Goal: Task Accomplishment & Management: Use online tool/utility

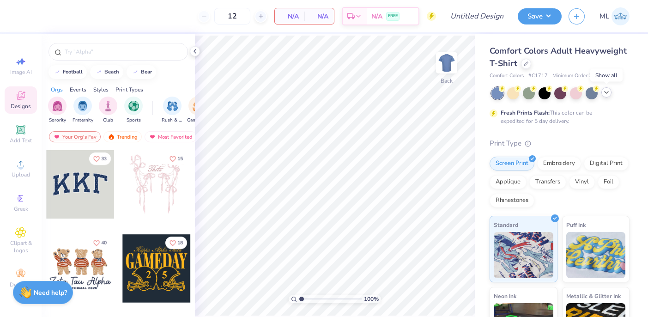
click at [607, 92] on icon at bounding box center [606, 92] width 7 height 7
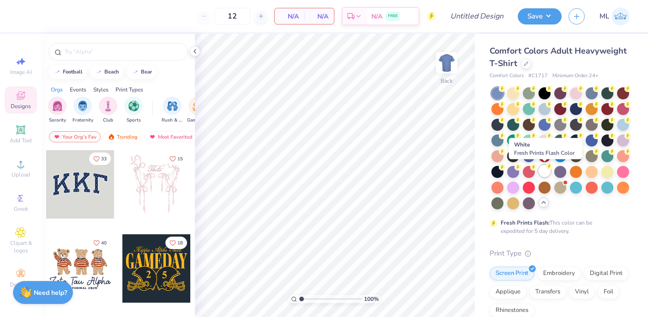
click at [546, 167] on icon at bounding box center [549, 166] width 6 height 6
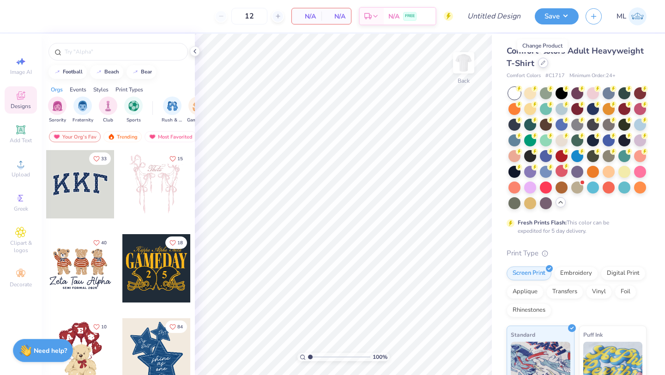
click at [541, 66] on div at bounding box center [543, 63] width 10 height 10
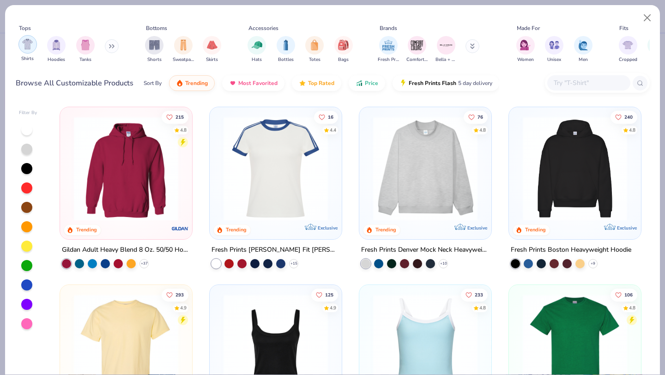
click at [29, 52] on div "filter for Shirts" at bounding box center [27, 44] width 18 height 18
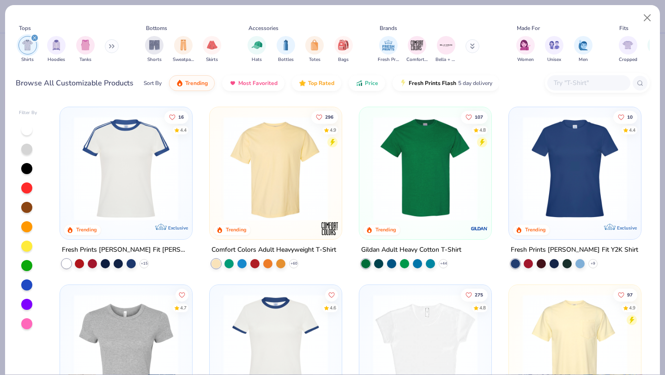
click at [412, 198] on img at bounding box center [426, 168] width 114 height 104
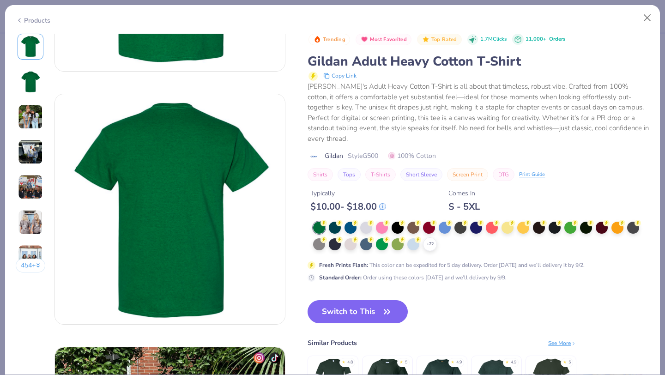
click at [27, 119] on img at bounding box center [30, 116] width 25 height 25
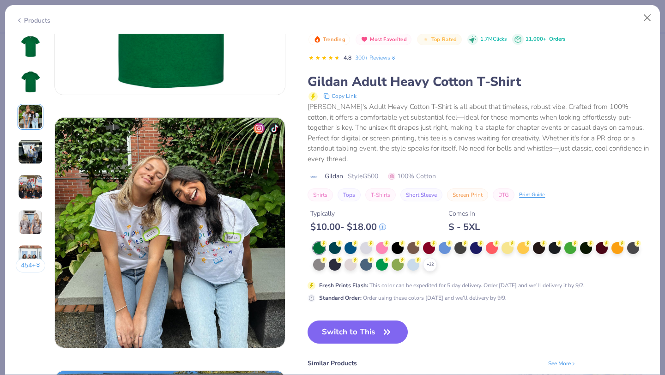
scroll to position [506, 0]
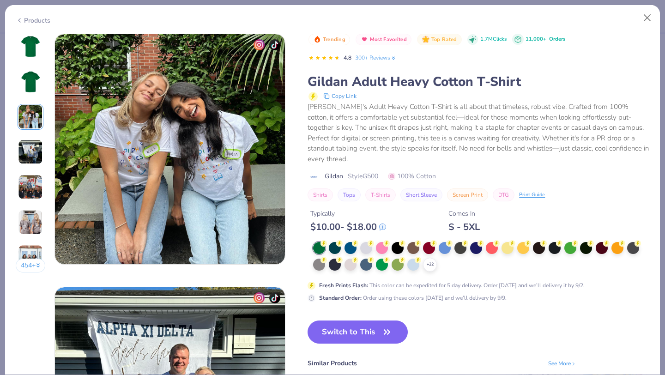
click at [26, 154] on img at bounding box center [30, 152] width 25 height 25
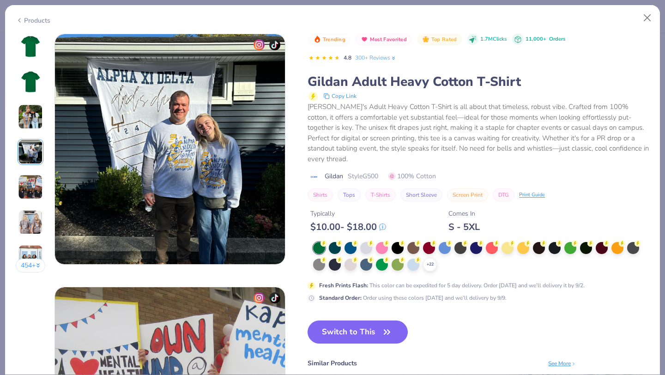
click at [31, 185] on img at bounding box center [30, 187] width 25 height 25
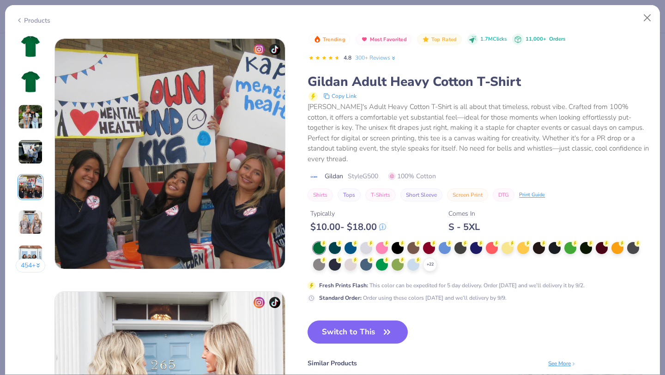
scroll to position [1013, 0]
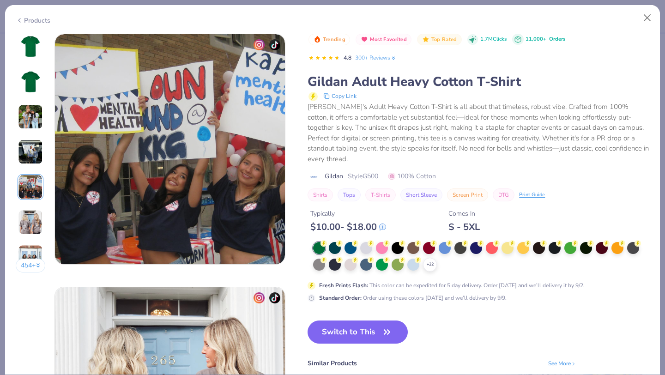
click at [21, 18] on icon at bounding box center [19, 20] width 7 height 11
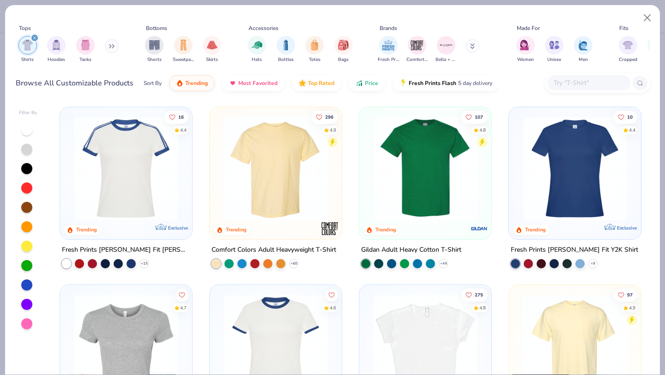
click at [298, 195] on img at bounding box center [276, 168] width 114 height 104
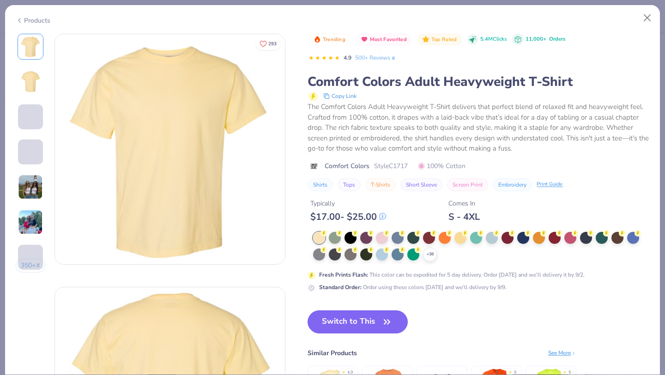
click at [38, 186] on img at bounding box center [30, 187] width 25 height 25
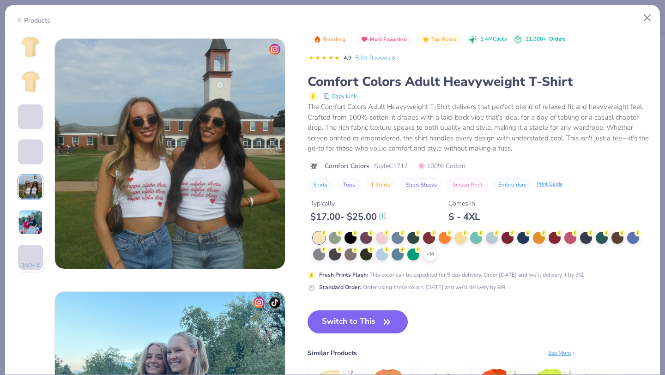
scroll to position [1013, 0]
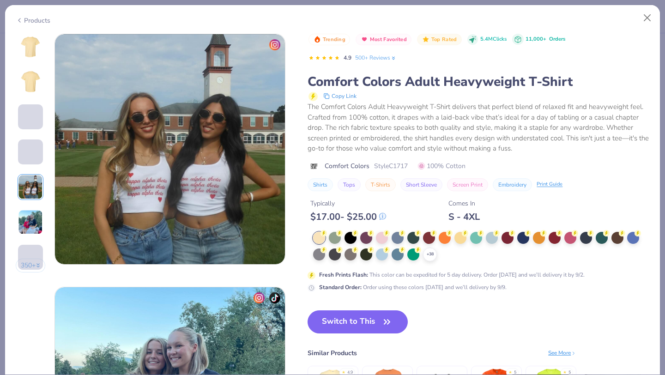
click at [32, 228] on img at bounding box center [30, 222] width 25 height 25
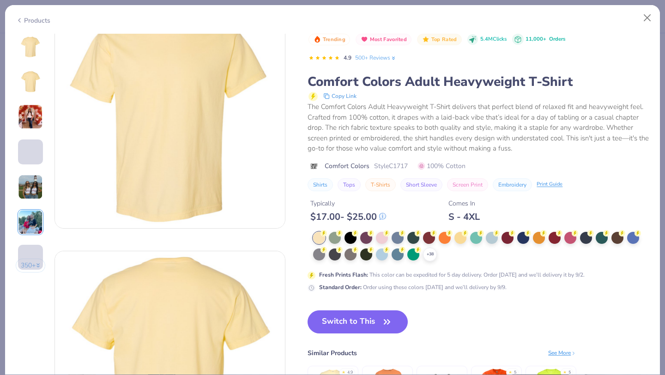
scroll to position [0, 0]
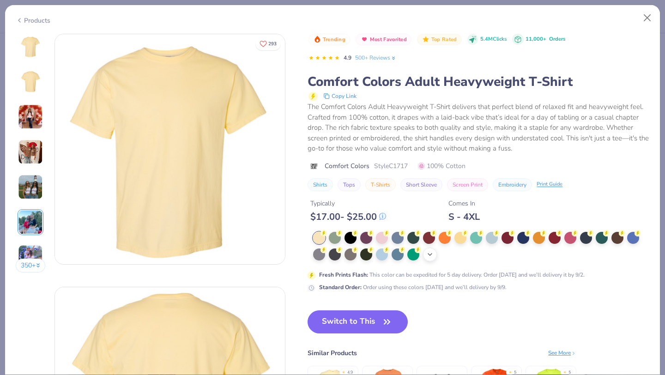
click at [436, 253] on div "+ 38" at bounding box center [430, 255] width 14 height 14
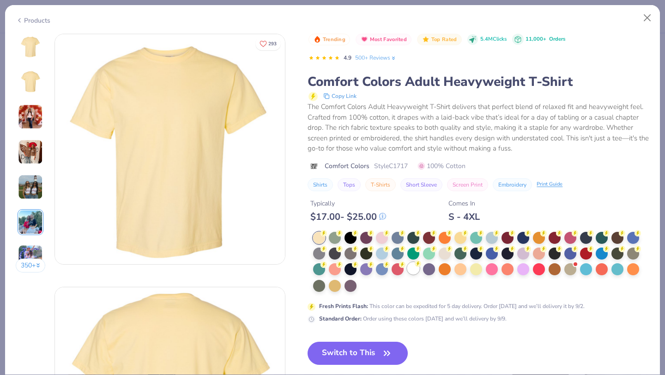
click at [413, 265] on div at bounding box center [413, 268] width 12 height 12
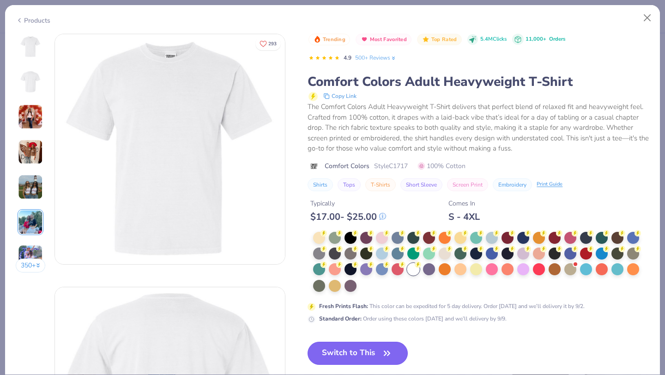
click at [367, 316] on button "Switch to This" at bounding box center [358, 353] width 100 height 23
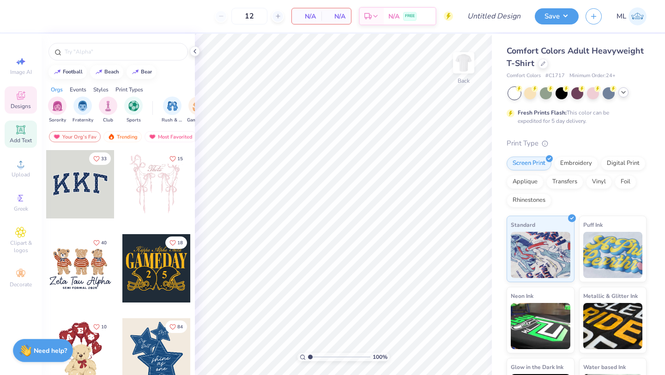
click at [21, 134] on icon at bounding box center [20, 129] width 11 height 11
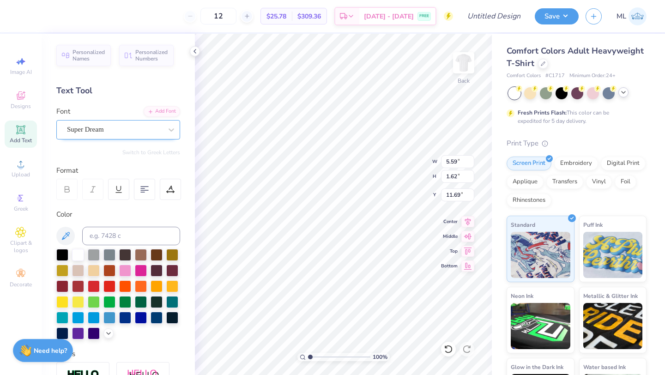
click at [89, 131] on div "Super Dream" at bounding box center [114, 129] width 97 height 14
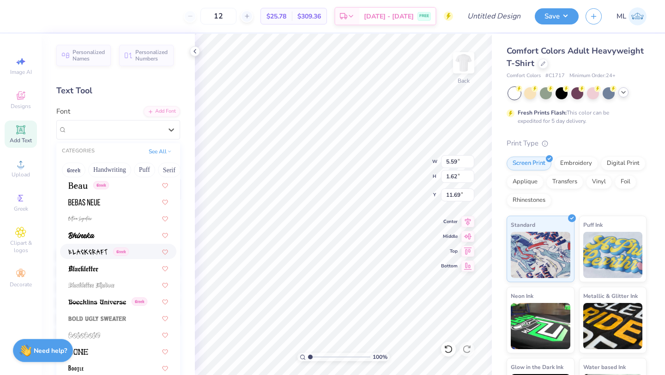
scroll to position [436, 0]
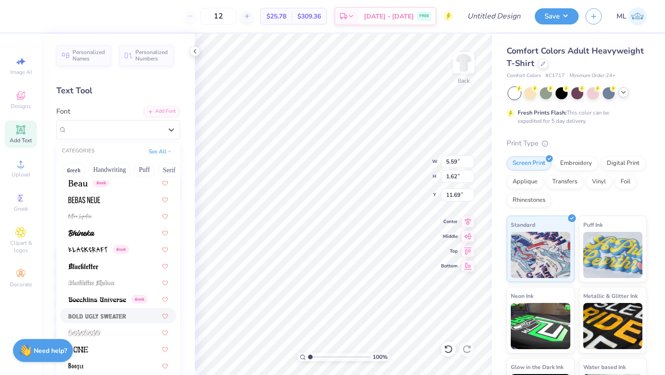
click at [100, 314] on img at bounding box center [97, 316] width 58 height 6
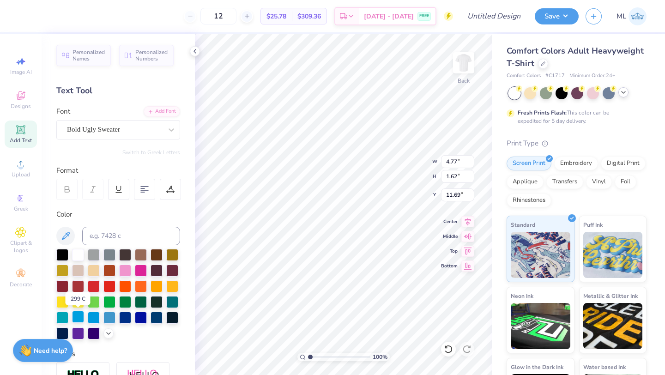
click at [81, 316] on div at bounding box center [78, 317] width 12 height 12
click at [114, 130] on div "Bold Ugly Sweater" at bounding box center [114, 129] width 97 height 14
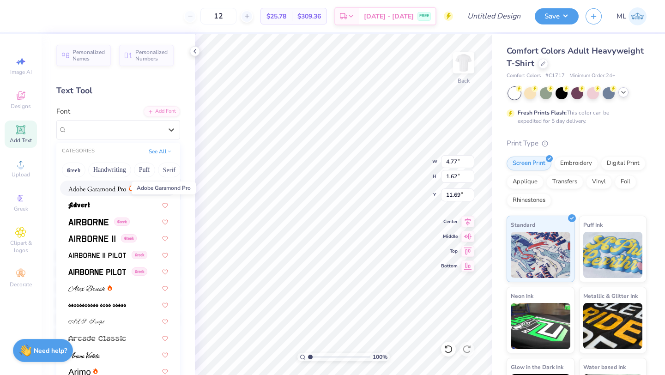
scroll to position [131, 0]
click at [94, 223] on img at bounding box center [88, 222] width 40 height 6
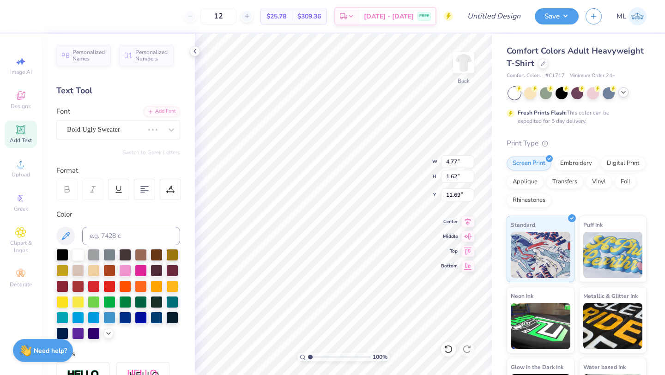
type input "5.35"
type input "1.69"
type input "11.65"
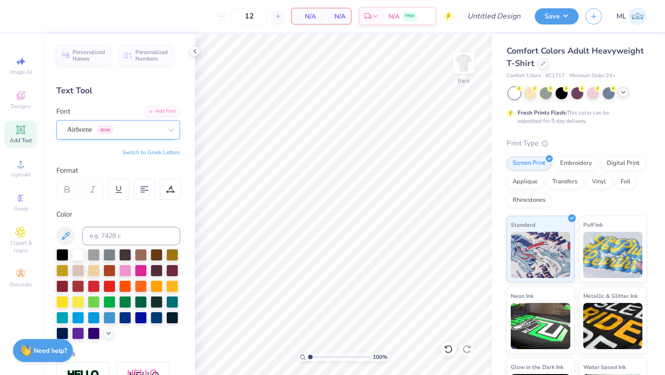
click at [147, 130] on div "Airborne Greek" at bounding box center [114, 129] width 97 height 14
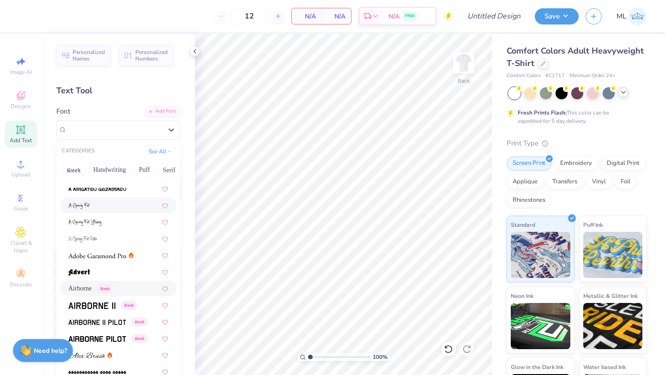
scroll to position [64, 0]
click at [109, 288] on span "Greek" at bounding box center [105, 288] width 16 height 8
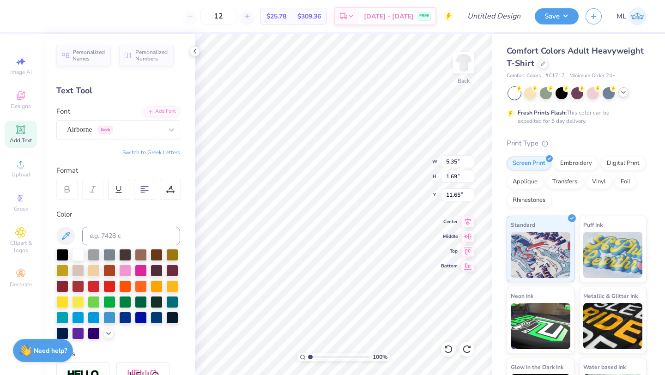
scroll to position [0, 0]
type textarea "T"
type textarea "St. A"
click at [468, 247] on icon at bounding box center [468, 249] width 13 height 11
click at [469, 267] on icon at bounding box center [468, 264] width 13 height 11
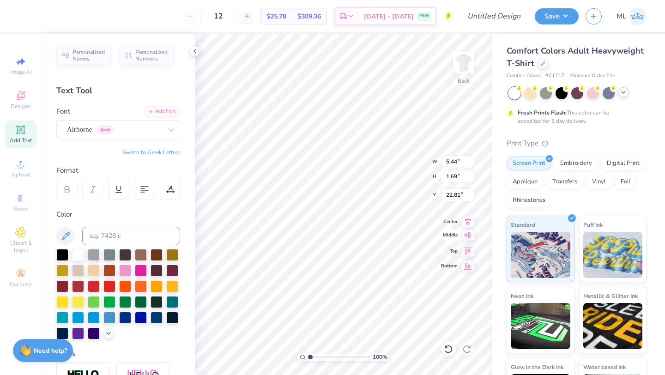
click at [464, 236] on icon at bounding box center [468, 235] width 13 height 11
type input "5.78"
click at [91, 315] on div at bounding box center [94, 317] width 12 height 12
click at [78, 315] on div at bounding box center [78, 317] width 12 height 12
click at [92, 316] on div at bounding box center [94, 317] width 12 height 12
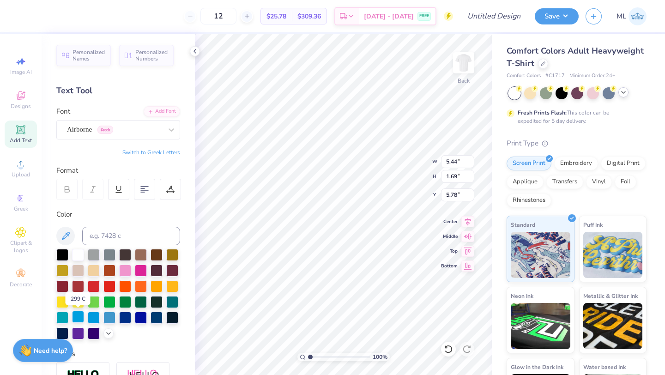
click at [83, 315] on div at bounding box center [78, 317] width 12 height 12
type input "4.38"
type input "1.36"
type input "6.11"
click at [67, 187] on icon at bounding box center [67, 189] width 8 height 8
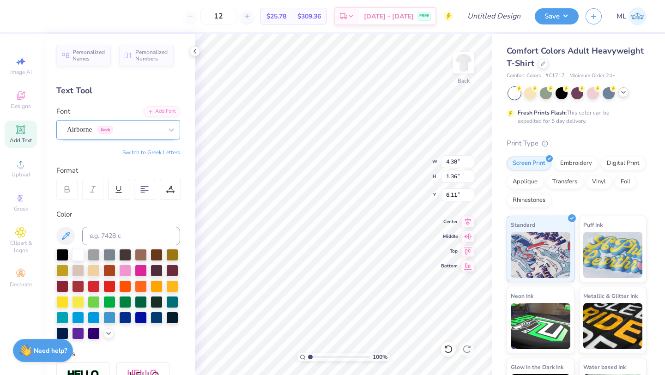
click at [133, 128] on div "Airborne Greek" at bounding box center [114, 129] width 97 height 14
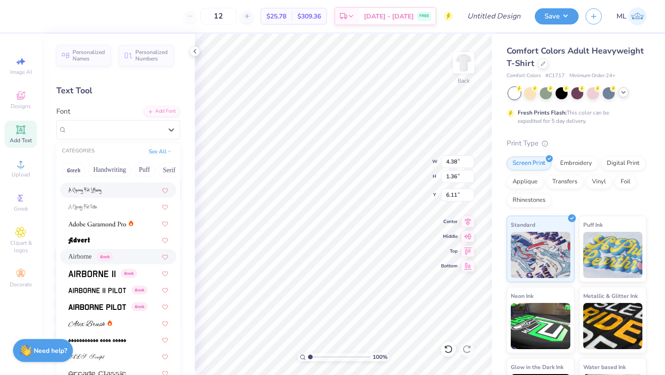
scroll to position [96, 0]
click at [109, 273] on img at bounding box center [91, 273] width 47 height 6
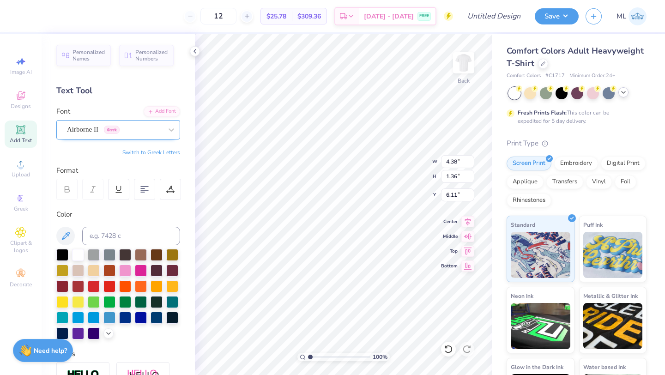
click at [101, 130] on div "Airborne II Greek" at bounding box center [114, 129] width 97 height 14
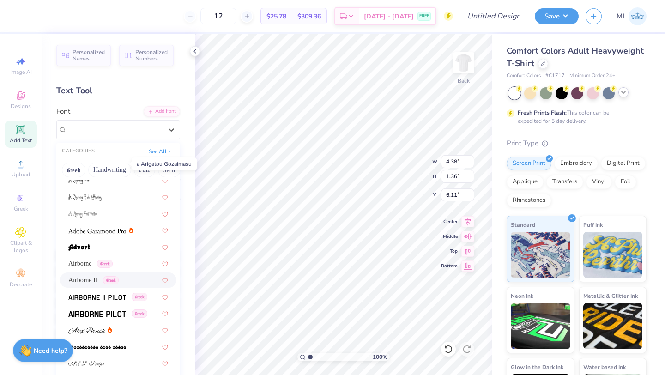
scroll to position [91, 0]
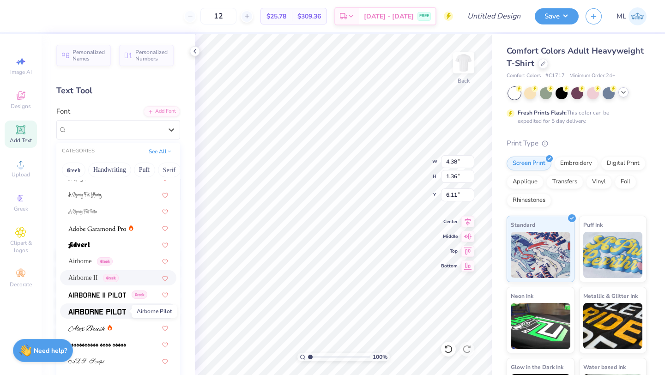
click at [102, 311] on img at bounding box center [97, 312] width 58 height 6
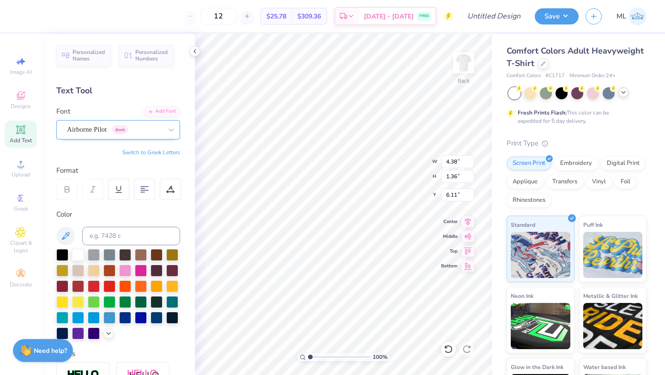
click at [99, 125] on div "Airborne Pilot Greek" at bounding box center [114, 129] width 97 height 14
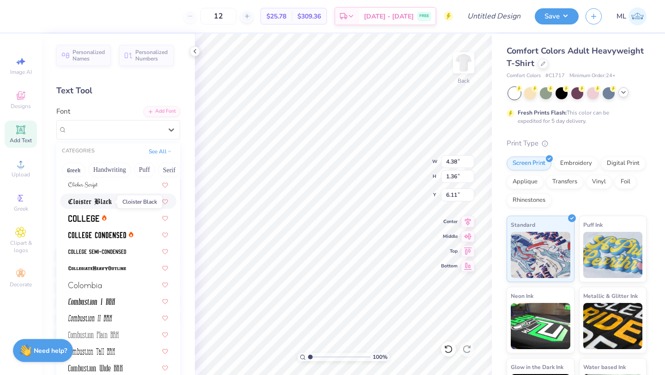
scroll to position [1182, 0]
click at [107, 220] on div at bounding box center [118, 218] width 100 height 10
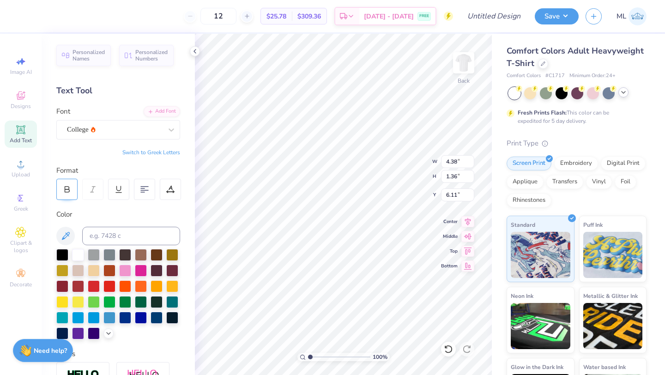
click at [68, 188] on icon at bounding box center [67, 188] width 4 height 3
click at [63, 189] on icon at bounding box center [67, 189] width 8 height 8
type input "4.17"
type input "1.39"
type input "6.00"
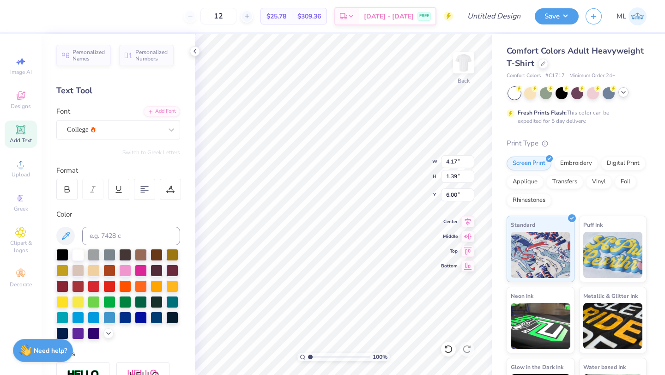
type textarea "St. A"
click at [121, 128] on div "College" at bounding box center [114, 129] width 97 height 14
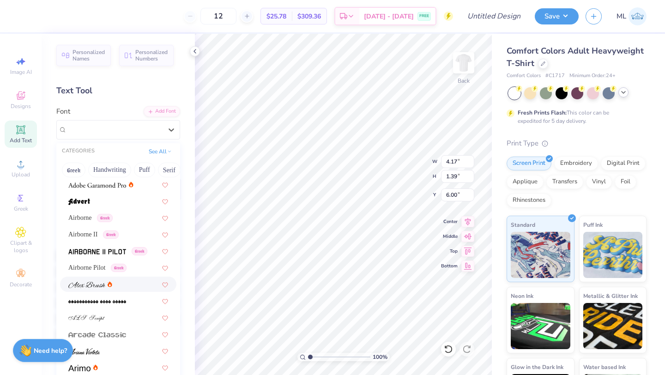
scroll to position [125, 0]
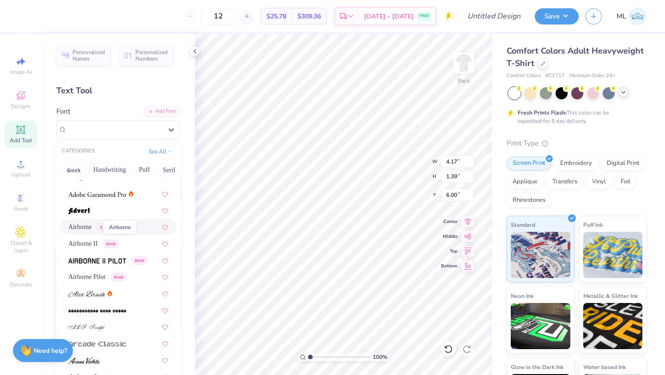
click at [90, 228] on span "Airborne" at bounding box center [80, 227] width 24 height 10
type input "4.78"
type input "1.49"
type input "5.95"
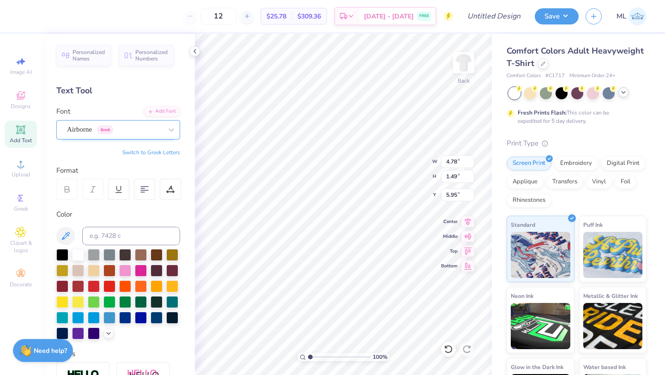
click at [141, 137] on div "Airborne Greek" at bounding box center [118, 129] width 124 height 19
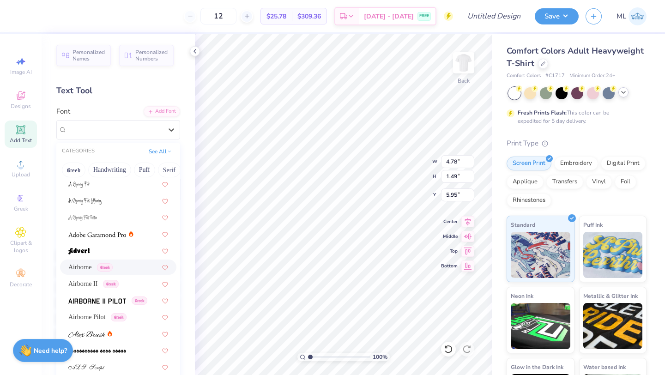
scroll to position [108, 0]
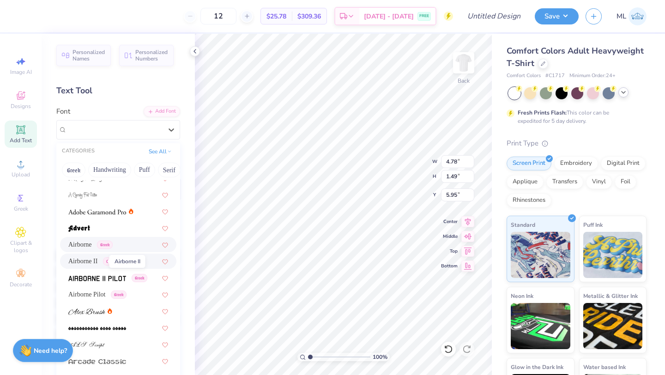
click at [97, 259] on span "Airborne II" at bounding box center [82, 261] width 29 height 10
type input "4.75"
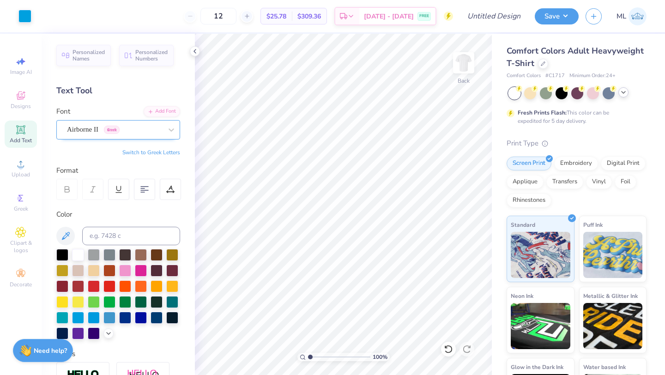
click at [133, 127] on div "Airborne II Greek" at bounding box center [114, 129] width 97 height 14
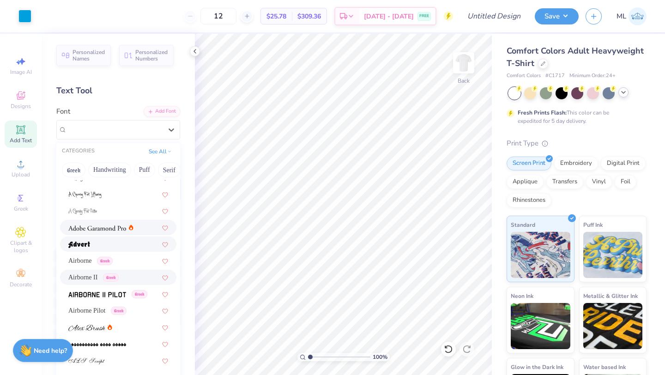
scroll to position [94, 0]
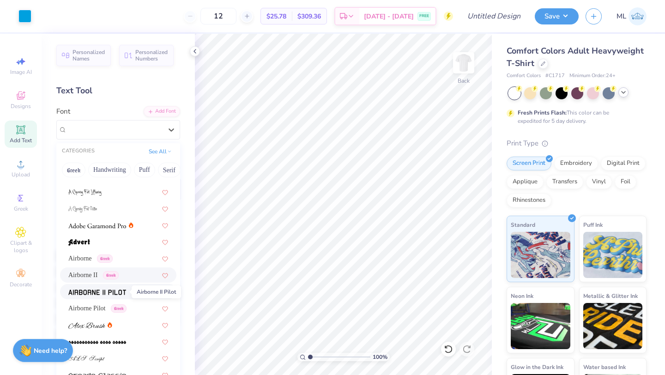
click at [109, 290] on img at bounding box center [97, 292] width 58 height 6
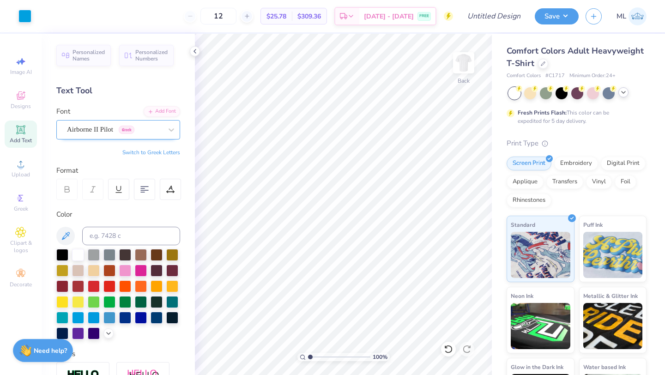
click at [119, 123] on div "Airborne II Pilot Greek" at bounding box center [114, 129] width 97 height 14
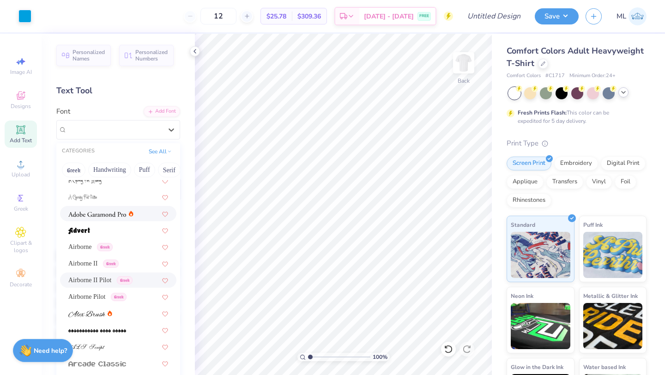
scroll to position [107, 0]
click at [112, 290] on div "Airborne Pilot Greek" at bounding box center [118, 294] width 116 height 15
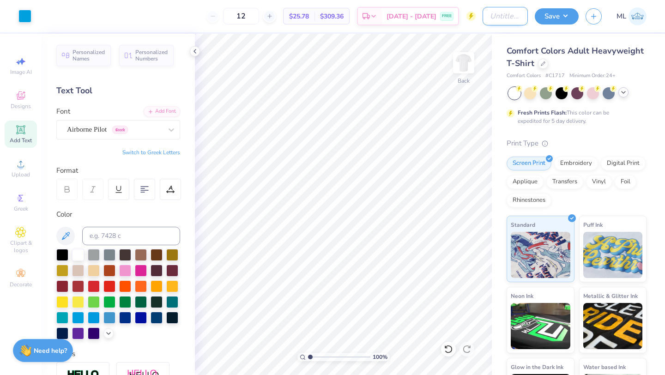
click at [483, 14] on input "Design Title" at bounding box center [505, 16] width 45 height 18
click at [481, 14] on div "Art colors 12 $25.78 Per Item $309.36 Total Est. Delivery [DATE] - [DATE] FREE …" at bounding box center [332, 16] width 665 height 32
type input "Hall Tee"
click at [106, 316] on icon at bounding box center [108, 332] width 7 height 7
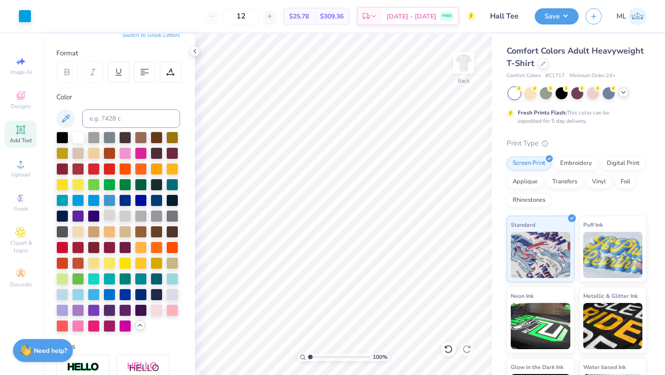
scroll to position [118, 0]
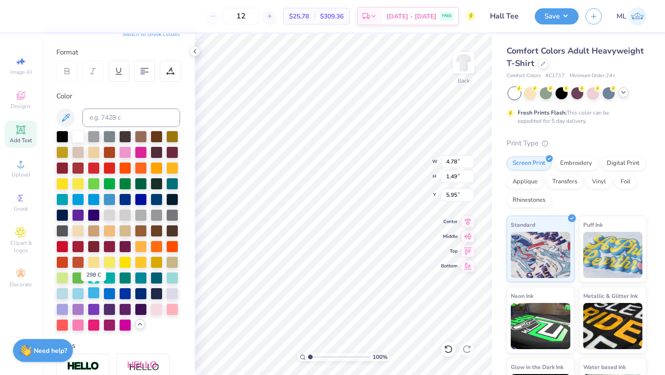
click at [95, 291] on div at bounding box center [94, 293] width 12 height 12
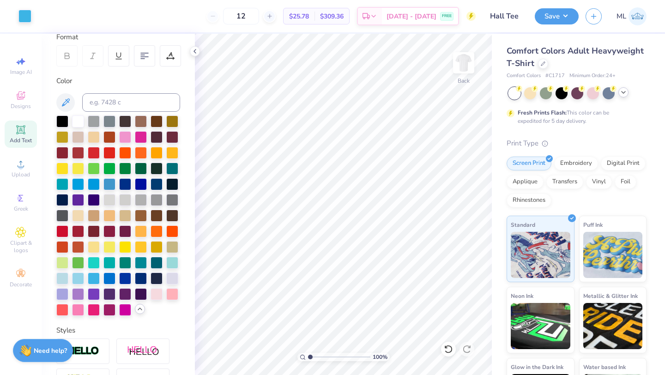
scroll to position [131, 0]
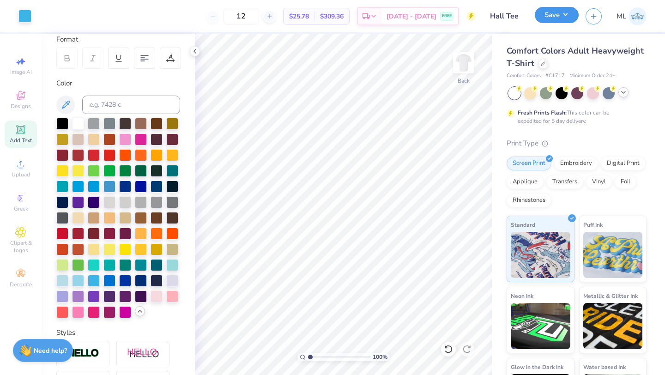
click at [567, 14] on button "Save" at bounding box center [557, 15] width 44 height 16
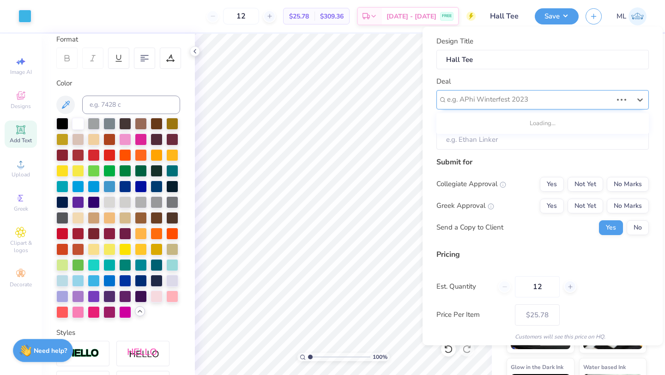
click at [490, 97] on div at bounding box center [529, 99] width 165 height 12
type input "H"
type input "Saint"
click at [551, 202] on button "Yes" at bounding box center [552, 205] width 24 height 15
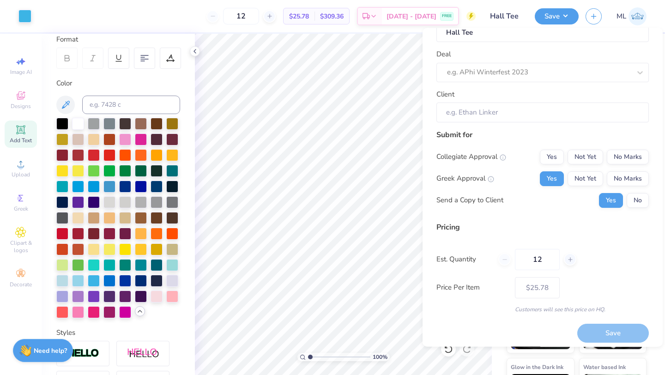
scroll to position [33, 0]
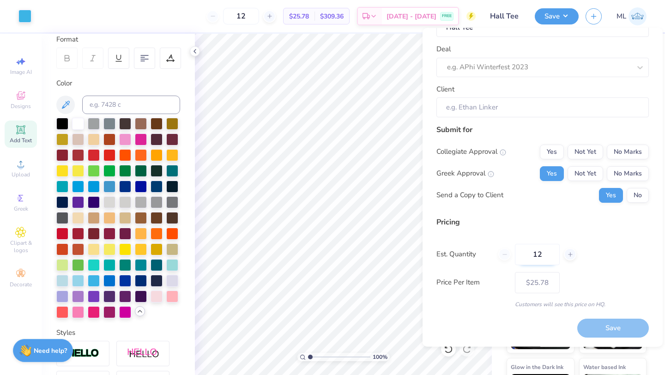
click at [547, 257] on input "12" at bounding box center [537, 254] width 45 height 21
type input "1"
type input "0"
type input "07"
type input "7"
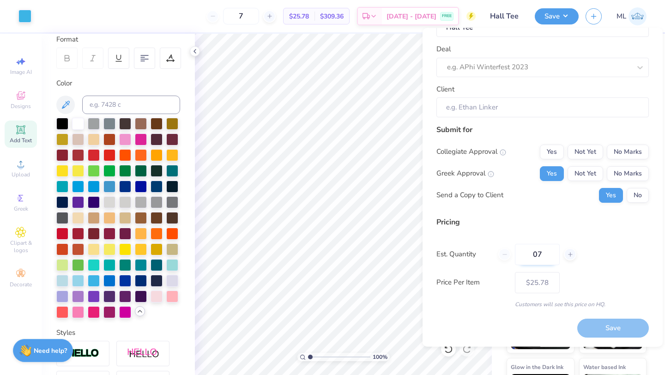
type input "070"
type input "70"
type input "$16.45"
type input "0"
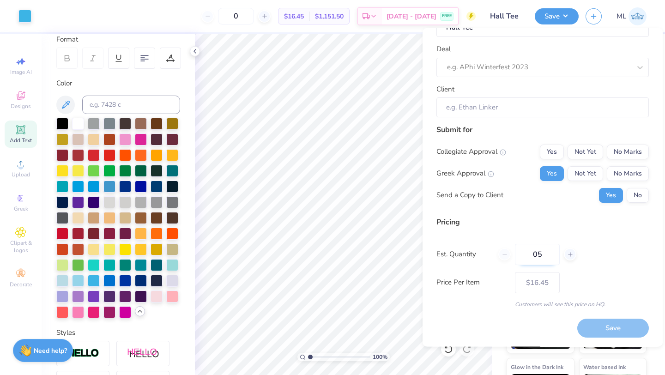
type input "050"
type input "50"
type input "$16.74"
type input "050"
click at [543, 214] on div "Design Title Hall Tee Deal e.g. APhi Winterfest 2023 Client Submit for Collegia…" at bounding box center [543, 156] width 213 height 305
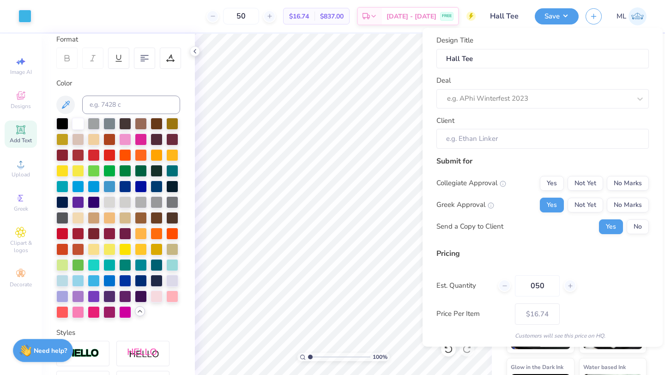
scroll to position [1, 0]
click at [500, 97] on div at bounding box center [539, 99] width 184 height 12
click at [480, 170] on div "Submit for Collegiate Approval Yes Not Yet No Marks Greek Approval Yes Not Yet …" at bounding box center [543, 198] width 213 height 85
click at [483, 138] on input "Client" at bounding box center [543, 140] width 213 height 20
click at [484, 137] on input "Client" at bounding box center [543, 140] width 213 height 20
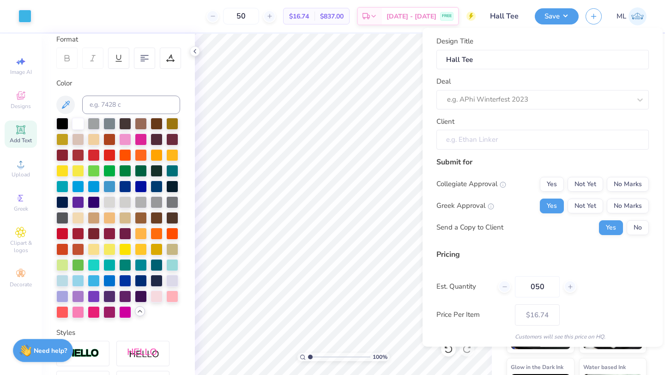
scroll to position [33, 0]
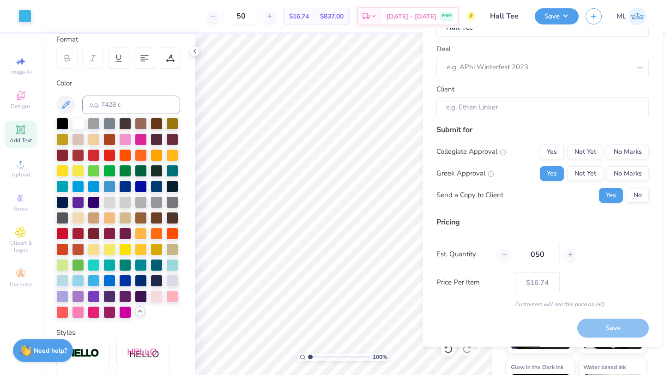
click at [602, 316] on div "Save" at bounding box center [613, 328] width 72 height 19
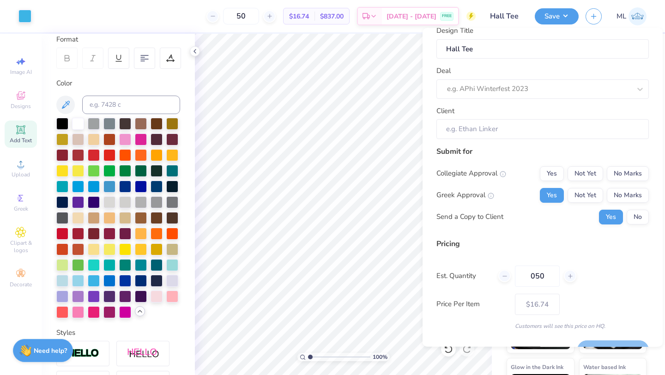
scroll to position [0, 0]
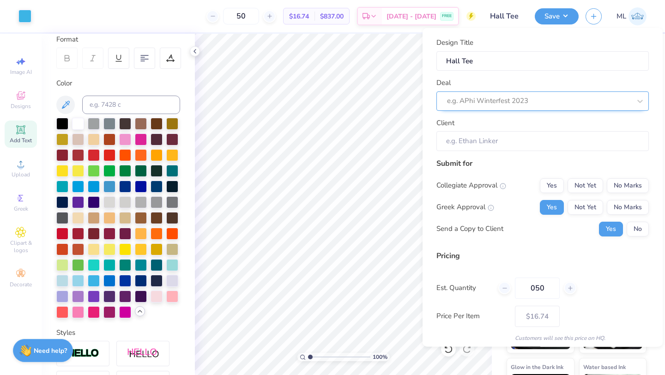
click at [500, 106] on div at bounding box center [539, 101] width 184 height 12
type input "S"
click at [520, 154] on div "Design Title Hall Tee Deal Use Up and Down to choose options, press Enter to se…" at bounding box center [543, 189] width 213 height 305
click at [487, 141] on input "Client" at bounding box center [543, 141] width 213 height 20
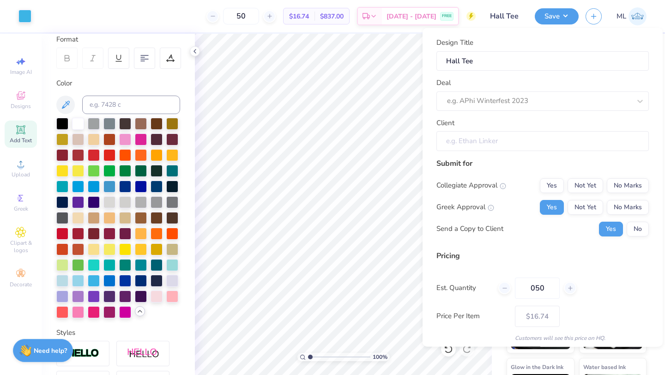
click at [487, 141] on input "Client" at bounding box center [543, 141] width 213 height 20
click at [474, 144] on input "Client" at bounding box center [543, 141] width 213 height 20
click at [490, 143] on input "Client" at bounding box center [543, 141] width 213 height 20
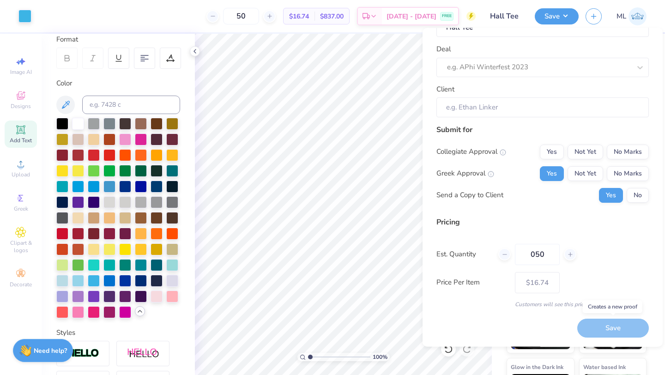
click at [593, 316] on div "Save" at bounding box center [613, 328] width 72 height 19
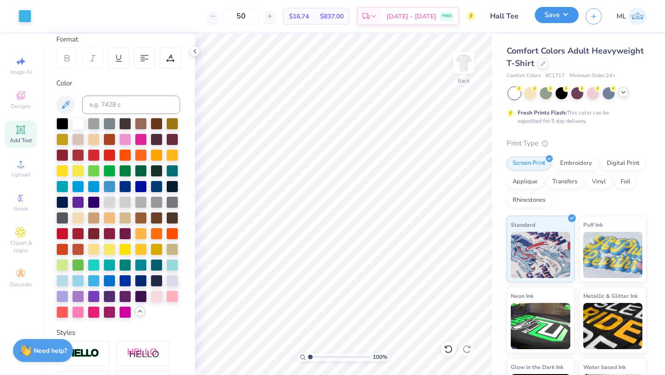
click at [561, 16] on button "Save" at bounding box center [557, 15] width 44 height 16
click at [560, 16] on button "Save" at bounding box center [557, 15] width 44 height 16
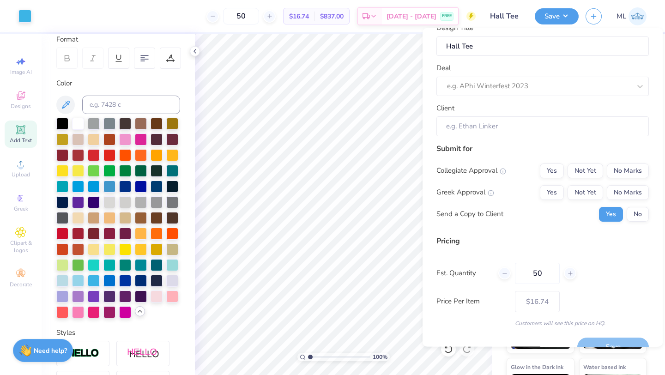
scroll to position [0, 0]
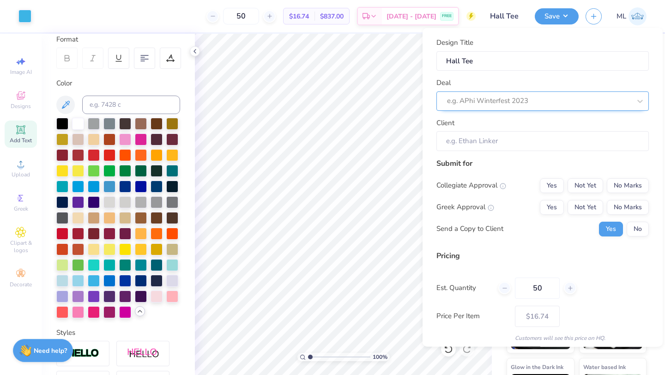
click at [491, 106] on div at bounding box center [539, 101] width 184 height 12
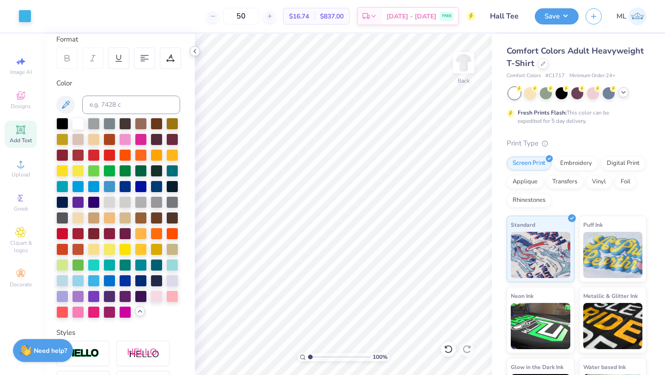
click at [195, 51] on icon at bounding box center [194, 51] width 7 height 7
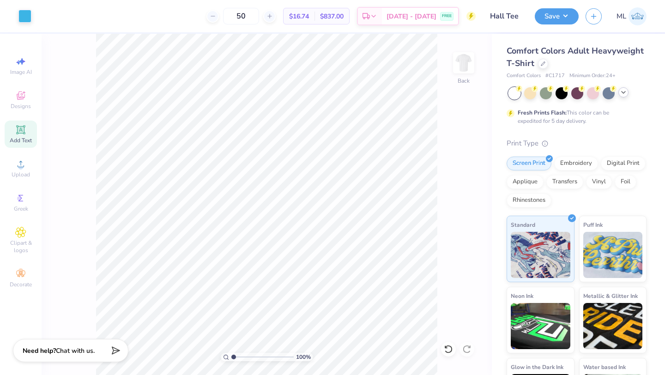
click at [24, 130] on icon at bounding box center [20, 129] width 7 height 7
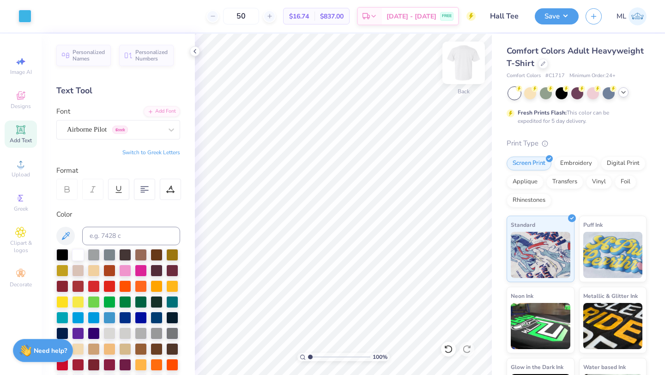
click at [465, 62] on img at bounding box center [463, 62] width 37 height 37
click at [465, 66] on img at bounding box center [463, 62] width 37 height 37
click at [560, 13] on button "Save" at bounding box center [557, 15] width 44 height 16
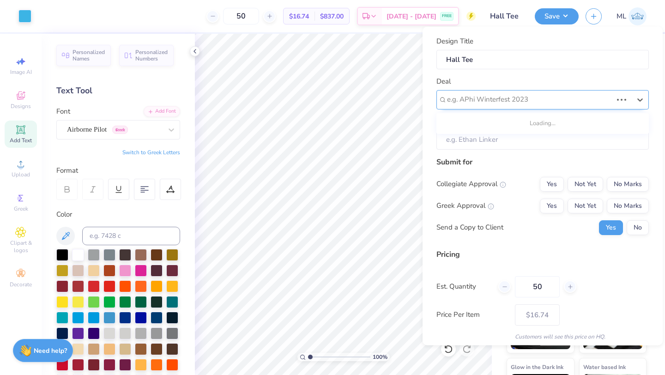
click at [514, 102] on div at bounding box center [529, 99] width 165 height 12
type input "S"
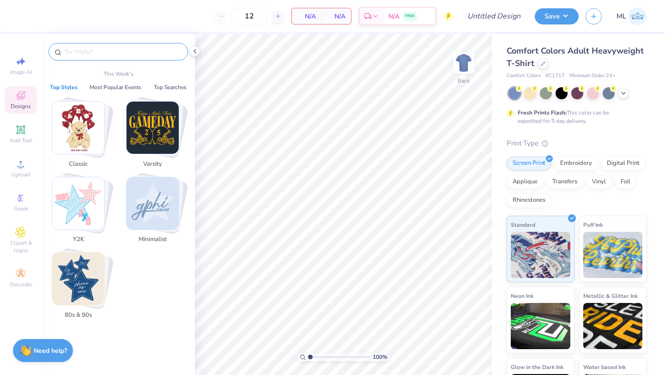
click at [104, 52] on input "text" at bounding box center [123, 51] width 118 height 9
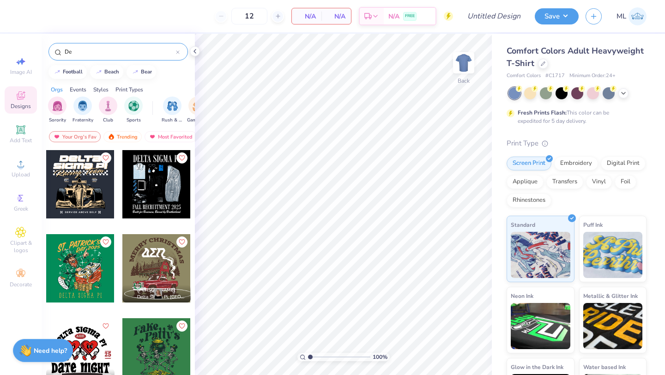
type input "D"
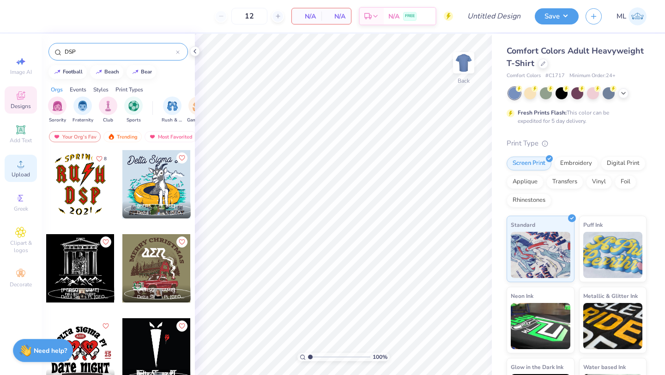
type input "DSP"
click at [21, 169] on circle at bounding box center [20, 166] width 5 height 5
click at [21, 237] on icon at bounding box center [21, 232] width 10 height 10
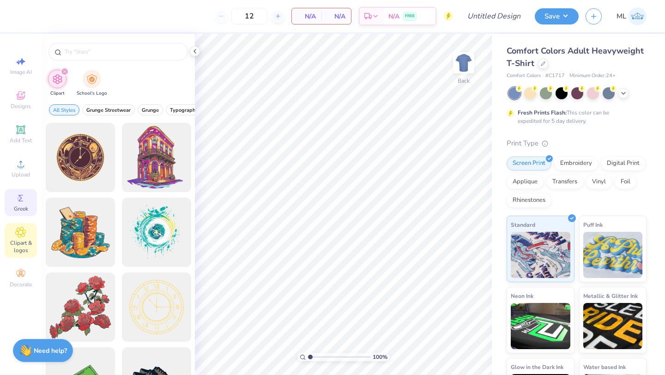
click at [21, 198] on icon at bounding box center [20, 198] width 5 height 6
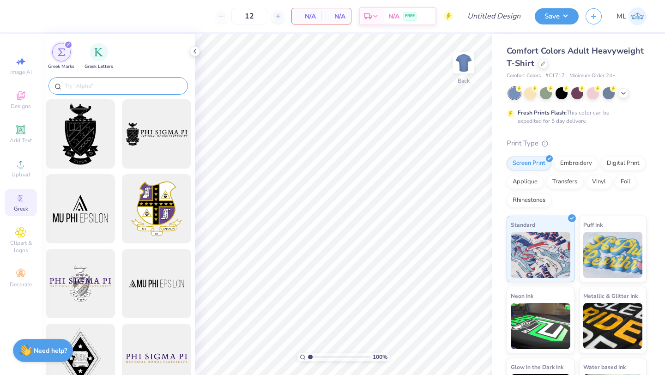
click at [103, 85] on input "text" at bounding box center [123, 85] width 118 height 9
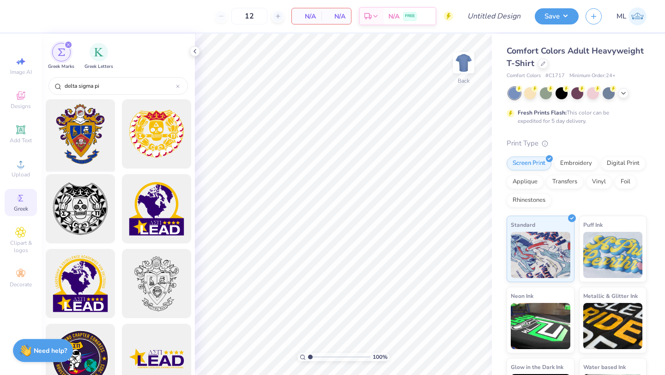
type input "delta sigma pi"
click at [80, 140] on div at bounding box center [80, 134] width 76 height 76
click at [196, 51] on icon at bounding box center [194, 51] width 7 height 7
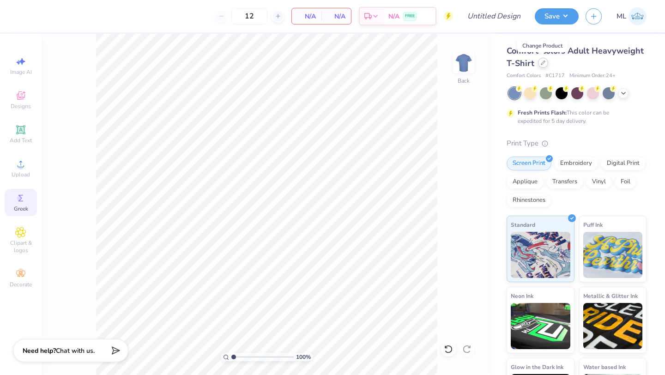
click at [544, 63] on icon at bounding box center [543, 63] width 5 height 5
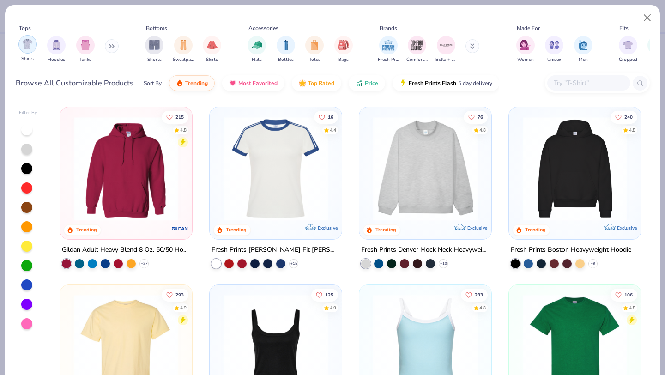
click at [33, 50] on div "filter for Shirts" at bounding box center [27, 44] width 18 height 18
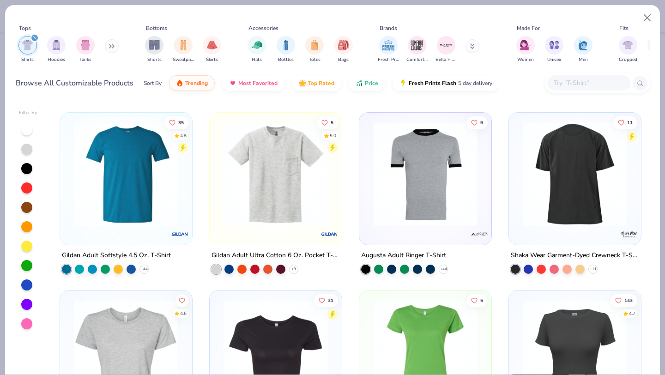
scroll to position [417, 0]
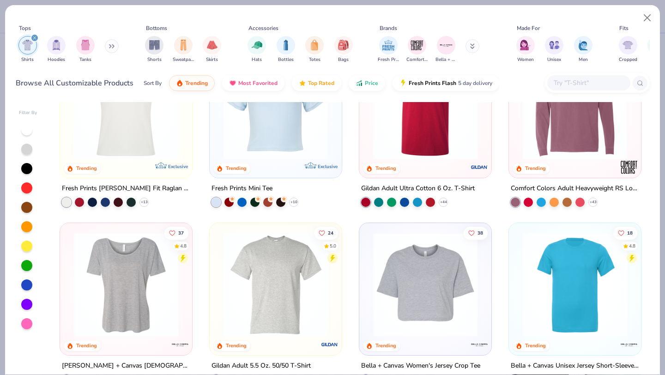
click at [582, 85] on input "text" at bounding box center [588, 83] width 71 height 11
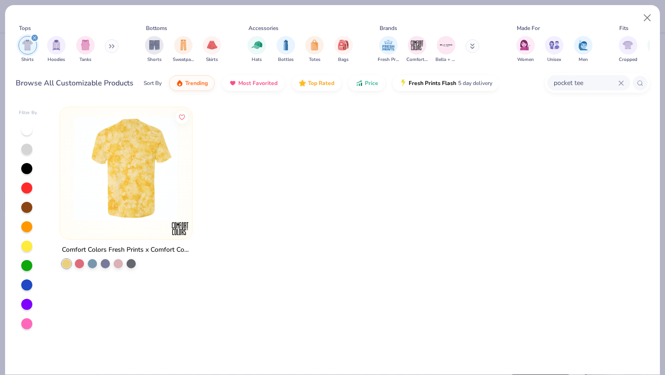
click at [137, 201] on img at bounding box center [126, 168] width 114 height 104
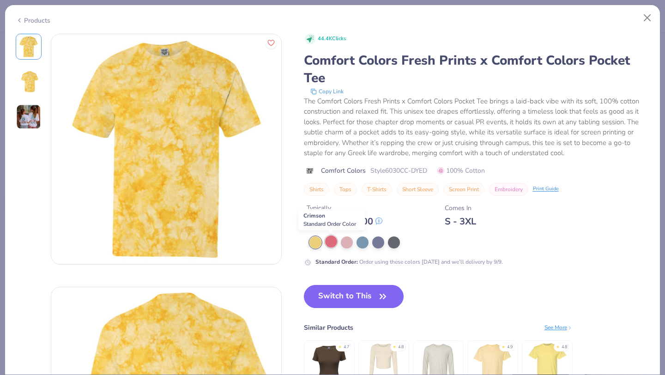
click at [330, 238] on div at bounding box center [331, 242] width 12 height 12
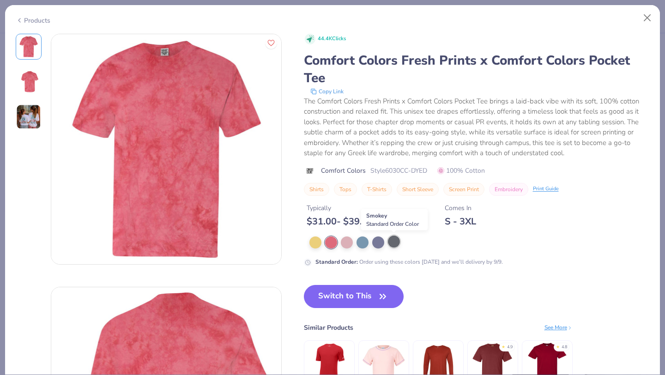
click at [391, 243] on div at bounding box center [394, 242] width 12 height 12
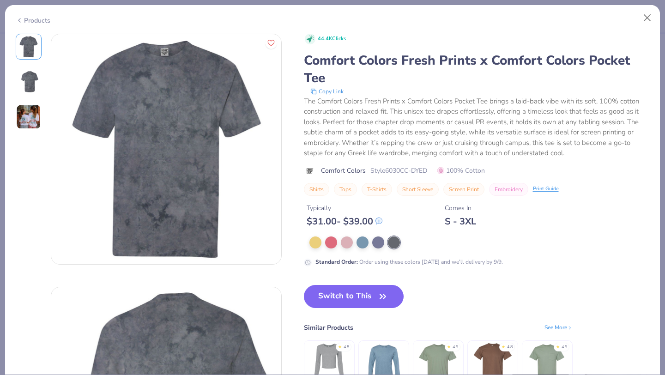
click at [370, 241] on div at bounding box center [480, 243] width 340 height 12
click at [650, 16] on button "Close" at bounding box center [648, 18] width 18 height 18
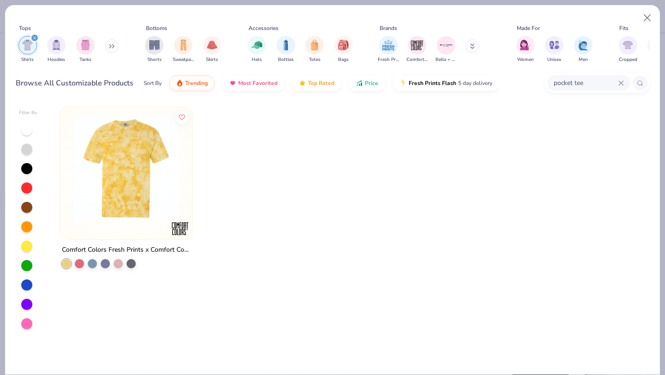
click at [590, 79] on input "pocket tee" at bounding box center [586, 83] width 66 height 11
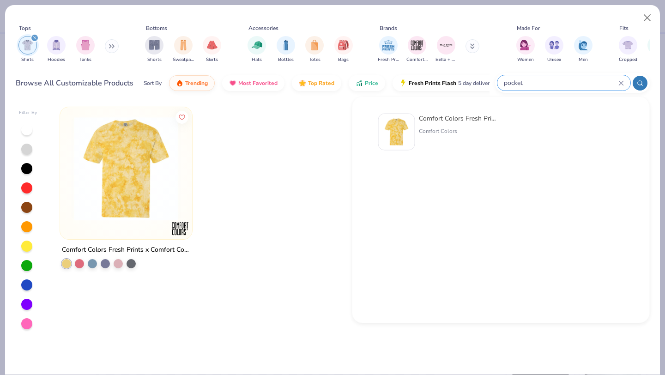
type input "pocket"
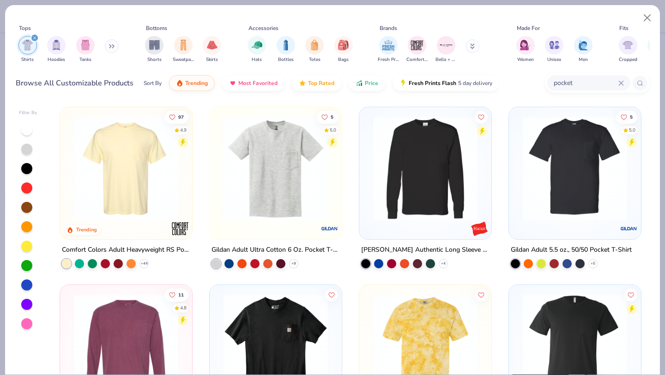
click at [259, 195] on img at bounding box center [276, 168] width 114 height 104
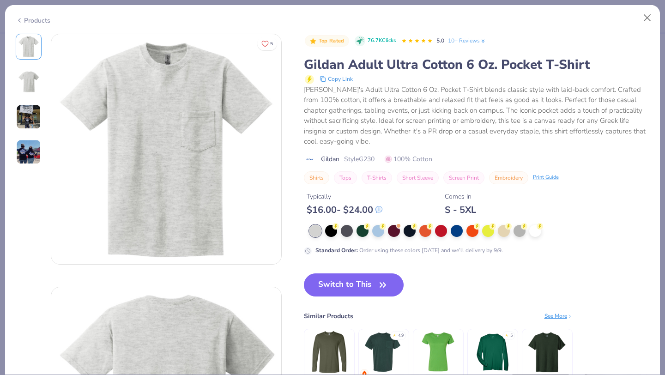
click at [25, 150] on img at bounding box center [28, 152] width 25 height 25
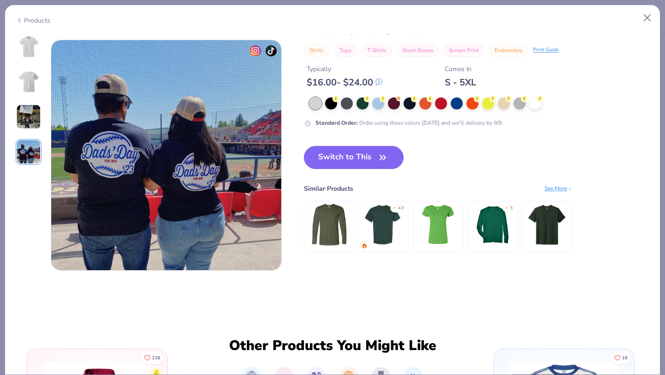
scroll to position [759, 0]
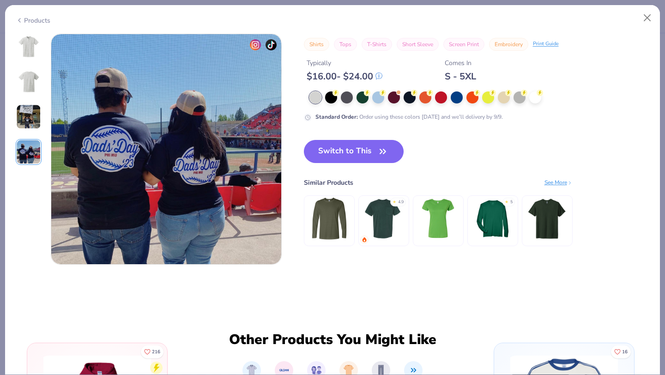
click at [22, 106] on img at bounding box center [28, 116] width 25 height 25
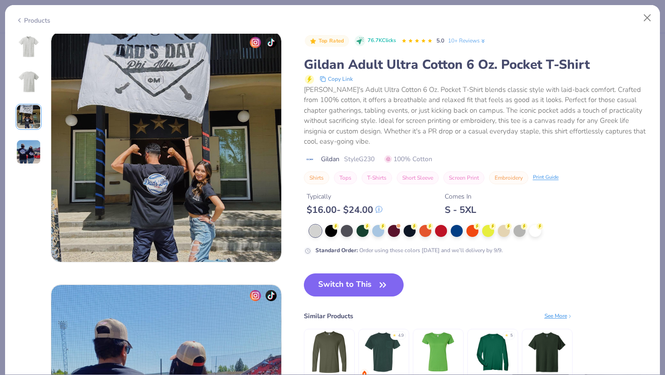
scroll to position [506, 0]
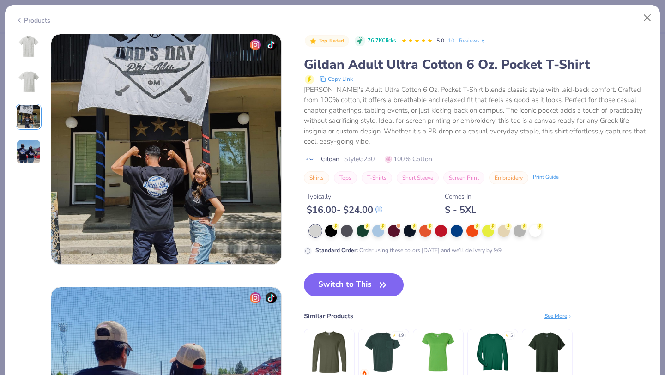
click at [31, 55] on img at bounding box center [29, 47] width 22 height 22
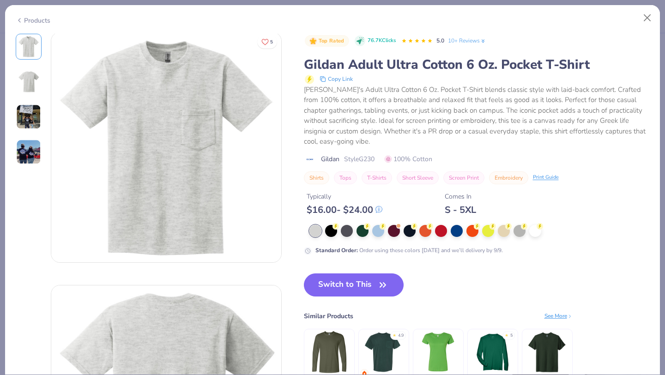
scroll to position [0, 0]
click at [332, 230] on div at bounding box center [331, 230] width 12 height 12
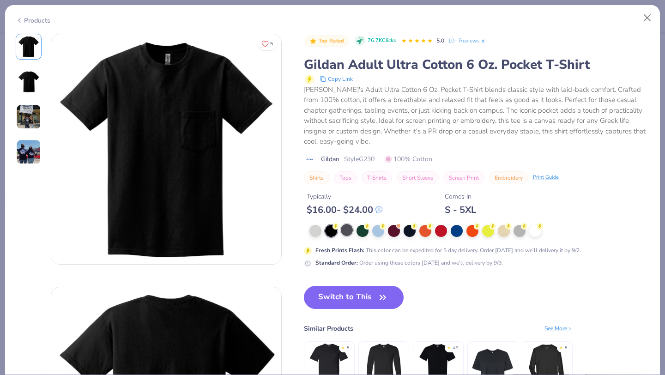
click at [347, 229] on div at bounding box center [347, 230] width 12 height 12
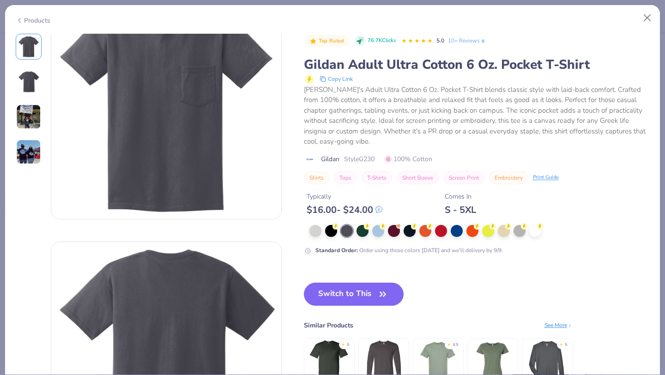
scroll to position [3, 0]
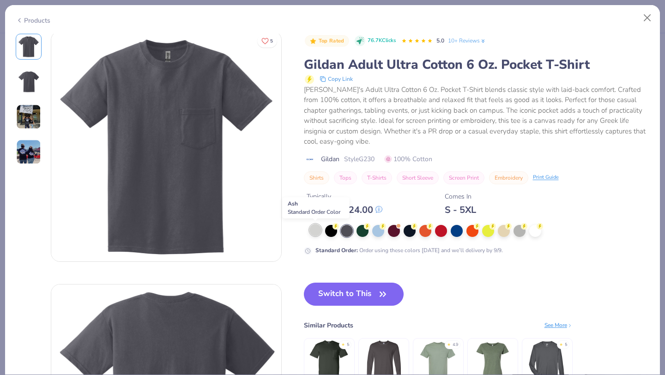
click at [311, 233] on div at bounding box center [316, 230] width 12 height 12
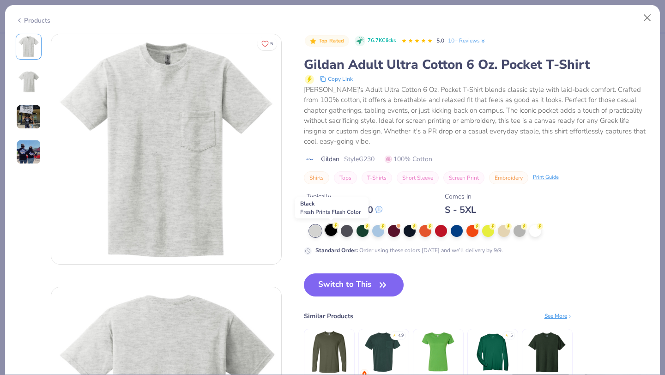
click at [330, 229] on div at bounding box center [331, 230] width 12 height 12
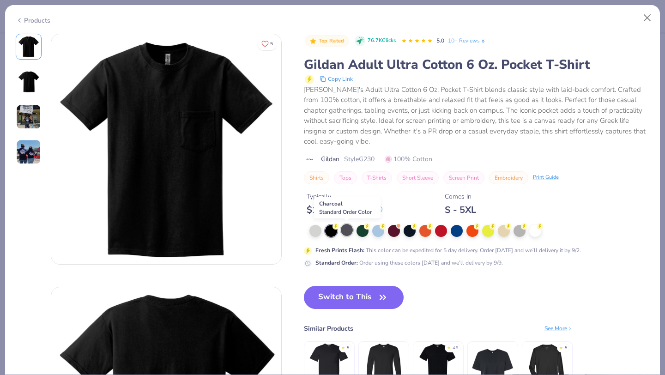
click at [350, 230] on div at bounding box center [347, 230] width 12 height 12
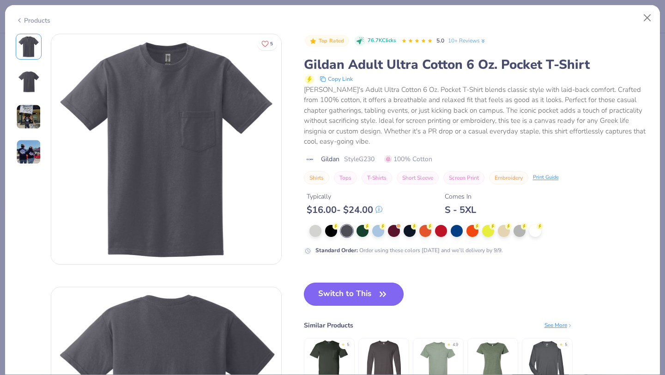
click at [359, 294] on button "Switch to This" at bounding box center [354, 294] width 100 height 23
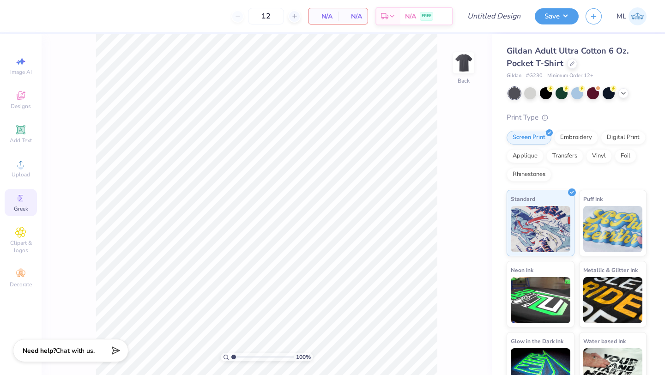
click at [25, 200] on icon at bounding box center [20, 198] width 11 height 11
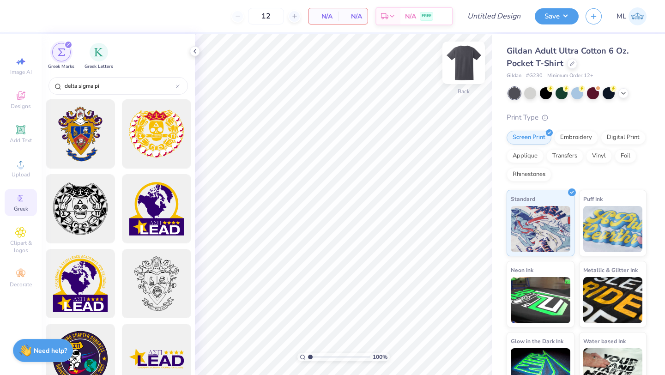
click at [466, 66] on img at bounding box center [463, 62] width 37 height 37
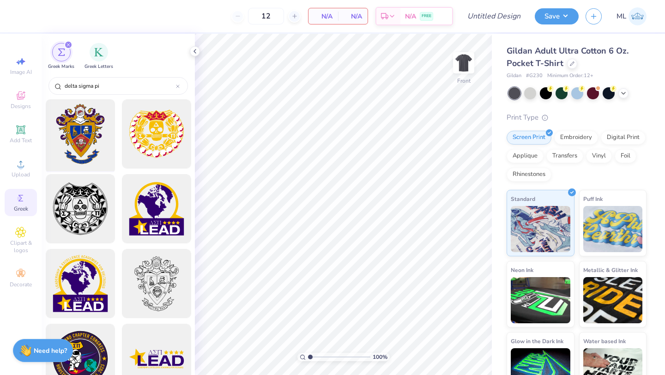
click at [87, 134] on div at bounding box center [80, 134] width 76 height 76
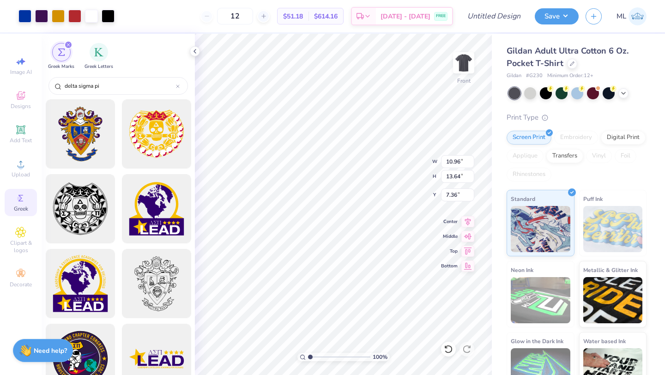
type input "10.96"
type input "13.64"
type input "7.36"
type input "7.43"
type input "9.25"
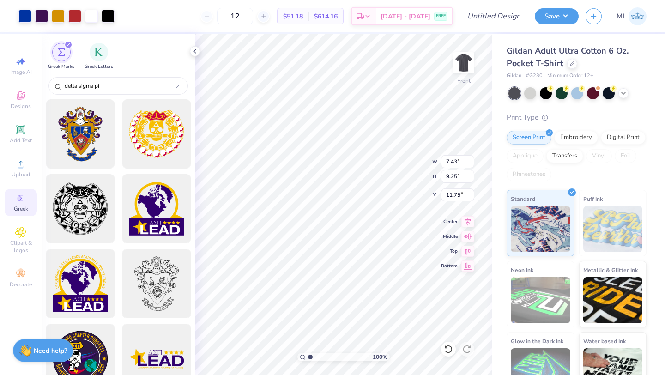
type input "4.28"
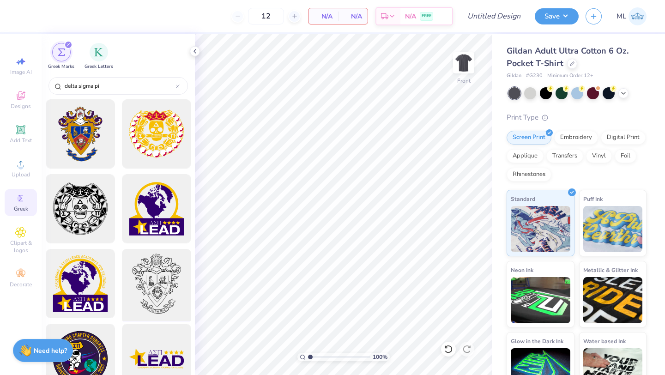
click at [151, 289] on div at bounding box center [156, 284] width 76 height 76
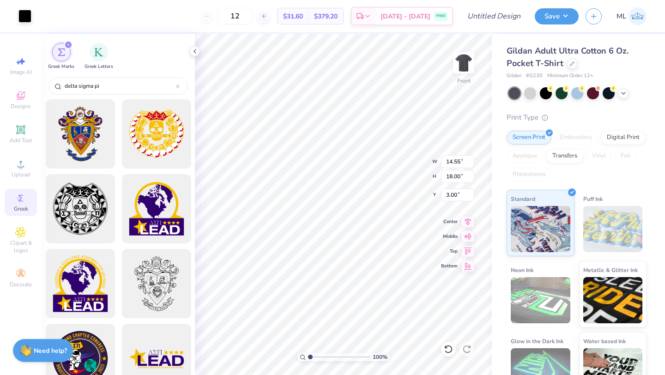
type input "9.14"
type input "11.30"
type input "4.29"
type input "3.00"
click at [468, 57] on img at bounding box center [463, 62] width 37 height 37
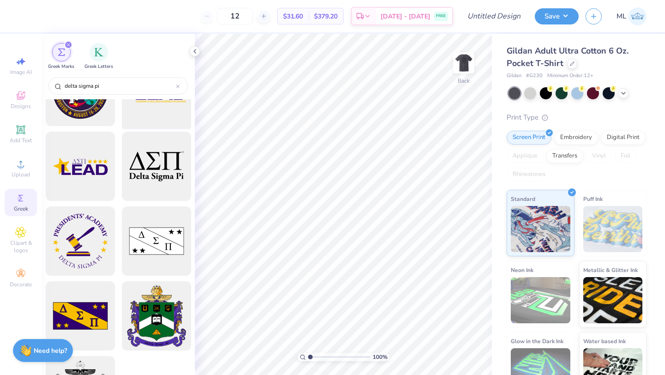
scroll to position [265, 0]
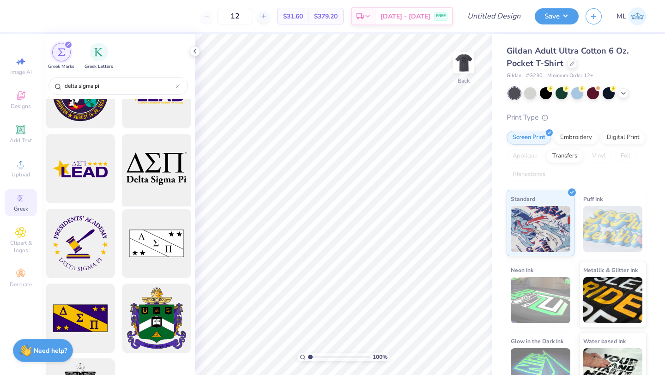
click at [152, 178] on div at bounding box center [156, 169] width 76 height 76
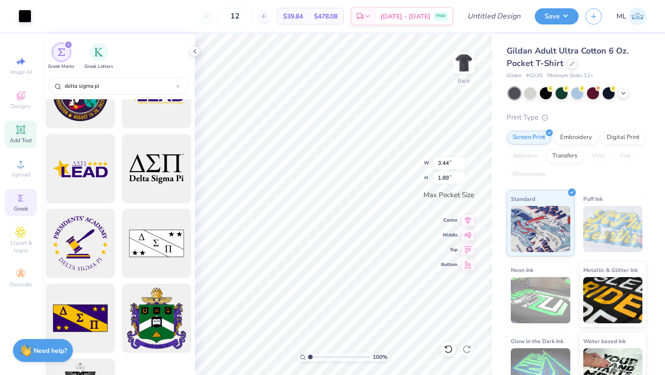
click at [22, 137] on span "Add Text" at bounding box center [21, 140] width 22 height 7
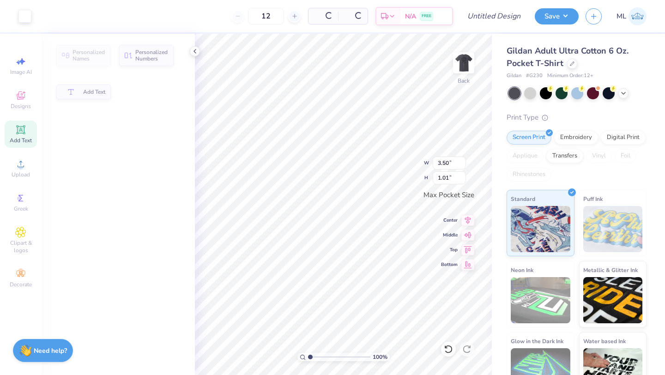
type input "3.50"
type input "1.01"
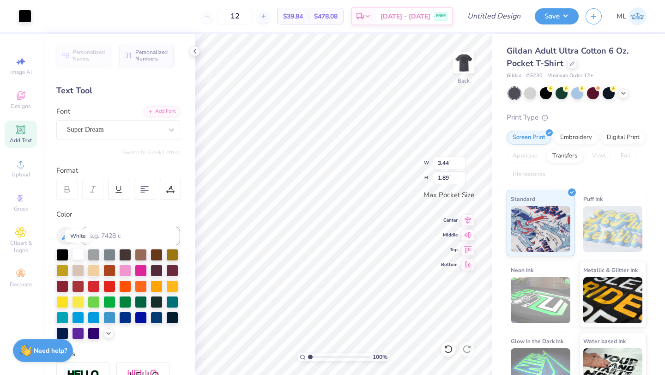
click at [74, 254] on div at bounding box center [78, 254] width 12 height 12
click at [75, 253] on div at bounding box center [78, 254] width 12 height 12
click at [109, 269] on div at bounding box center [109, 270] width 12 height 12
click at [529, 92] on div at bounding box center [530, 92] width 12 height 12
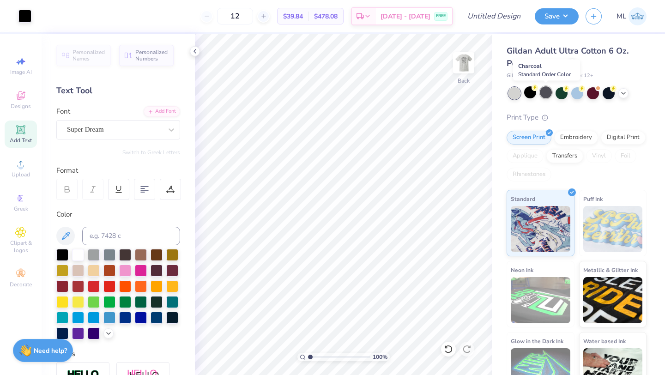
click at [546, 92] on div at bounding box center [546, 92] width 12 height 12
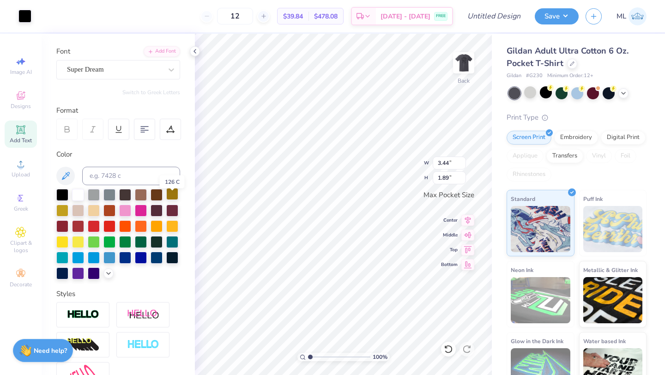
scroll to position [63, 0]
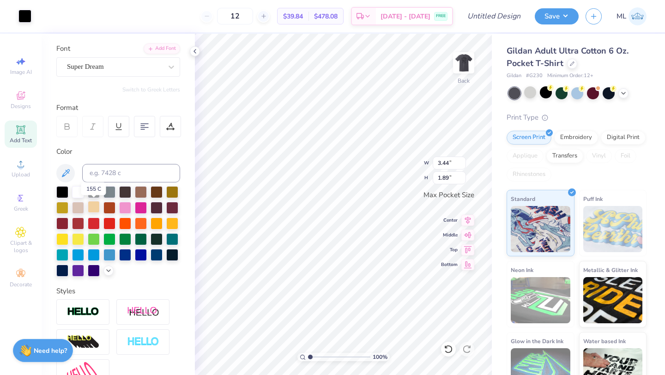
click at [93, 208] on div at bounding box center [94, 207] width 12 height 12
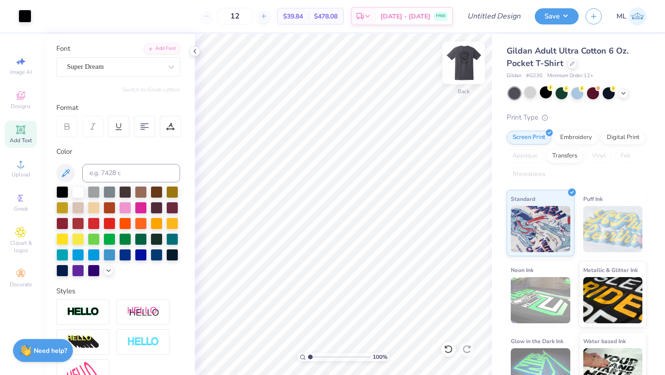
click at [464, 63] on img at bounding box center [463, 62] width 37 height 37
click at [463, 65] on img at bounding box center [463, 62] width 37 height 37
click at [467, 69] on img at bounding box center [463, 62] width 37 height 37
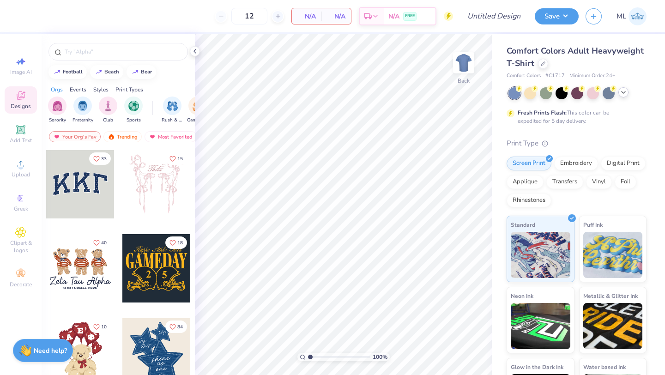
click at [624, 93] on icon at bounding box center [623, 92] width 7 height 7
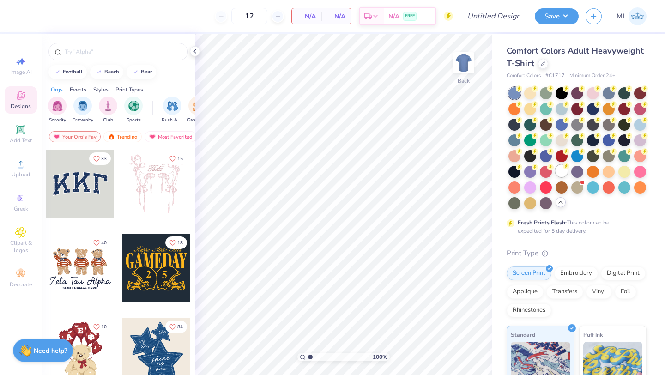
click at [559, 173] on div at bounding box center [562, 171] width 12 height 12
click at [16, 205] on span "Greek" at bounding box center [21, 208] width 14 height 7
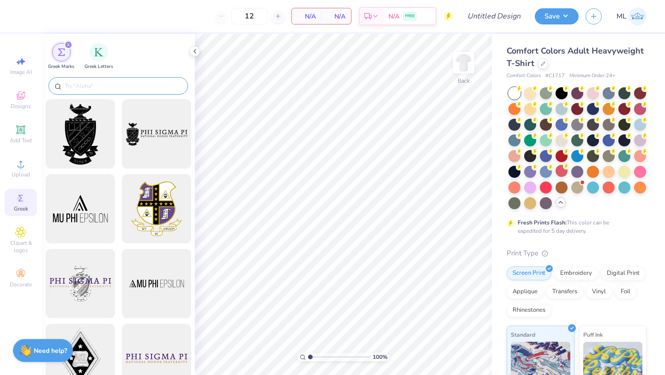
click at [87, 84] on input "text" at bounding box center [123, 85] width 118 height 9
type input "d"
paste input "Delta Sigma Theta"
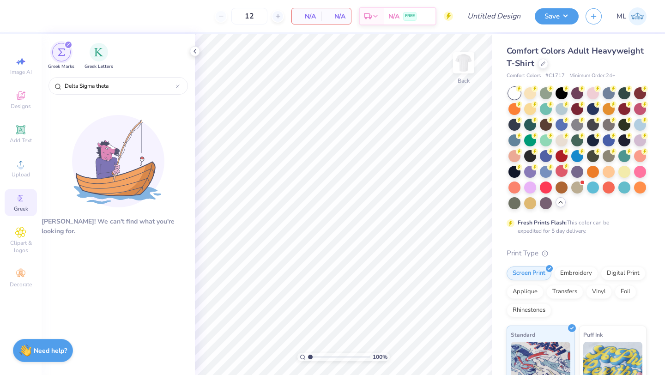
type input "Delta Sigma theta"
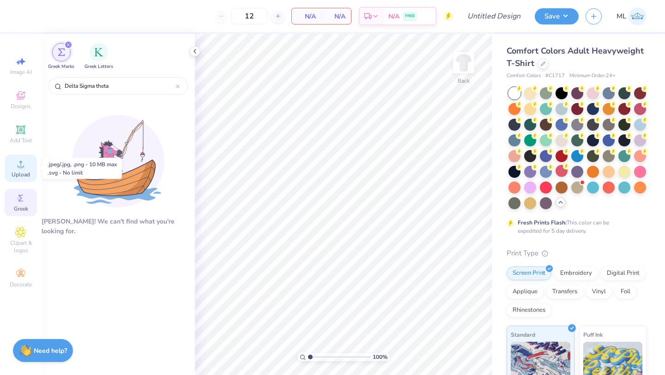
click at [23, 170] on div "Upload" at bounding box center [21, 168] width 32 height 27
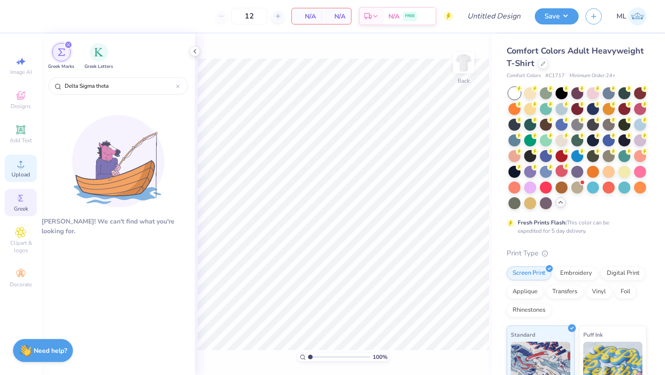
click at [19, 169] on icon at bounding box center [20, 163] width 11 height 11
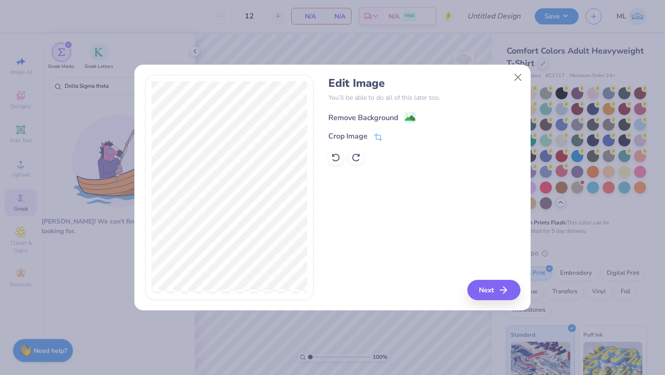
click at [401, 118] on div "Remove Background" at bounding box center [371, 118] width 87 height 12
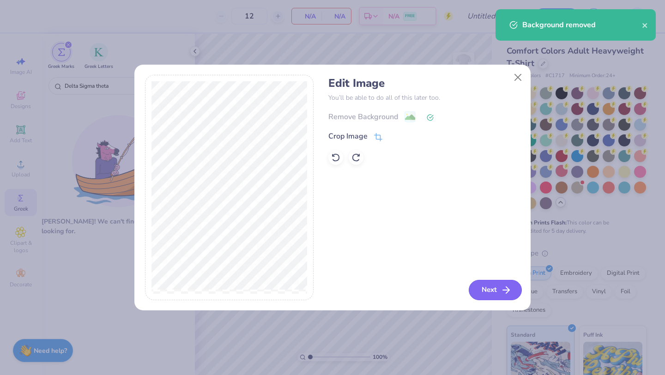
click at [491, 286] on button "Next" at bounding box center [495, 290] width 53 height 20
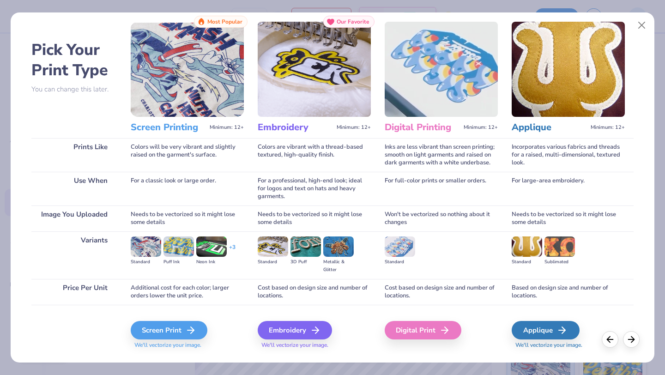
scroll to position [23, 0]
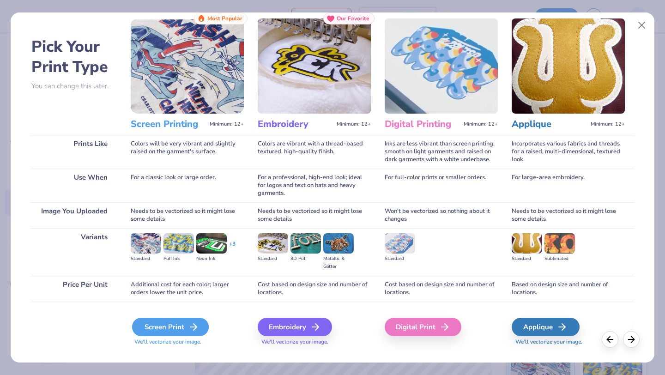
click at [190, 328] on icon at bounding box center [193, 327] width 11 height 11
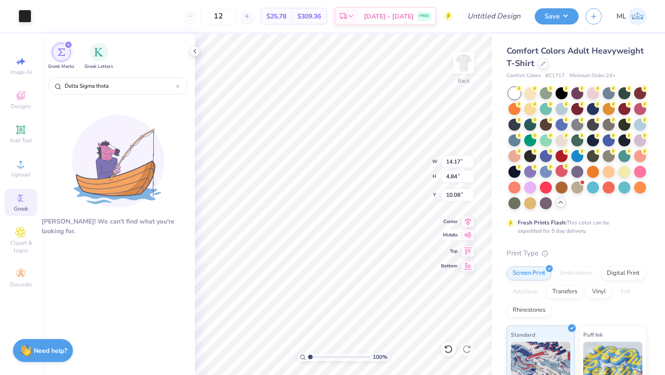
type input "3.00"
type input "9.63"
type input "3.29"
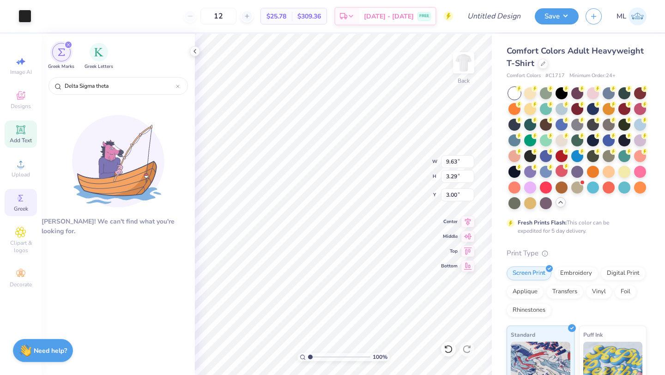
click at [23, 138] on span "Add Text" at bounding box center [21, 140] width 22 height 7
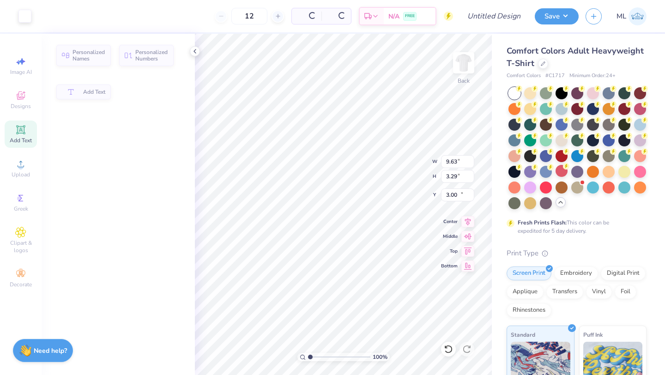
type input "5.59"
type input "1.62"
type input "11.69"
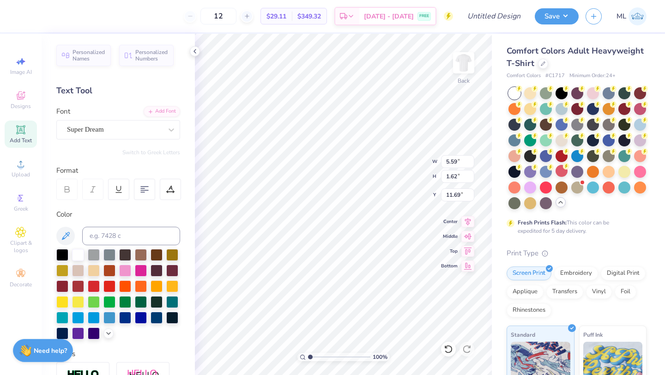
scroll to position [0, 1]
type textarea "Brothers"
click at [127, 134] on div "Super Dream" at bounding box center [114, 129] width 97 height 14
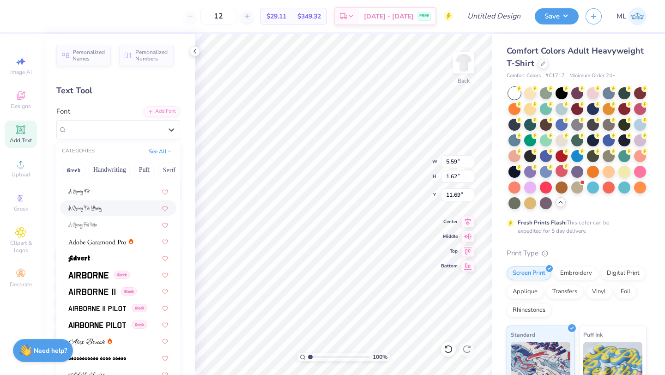
scroll to position [82, 0]
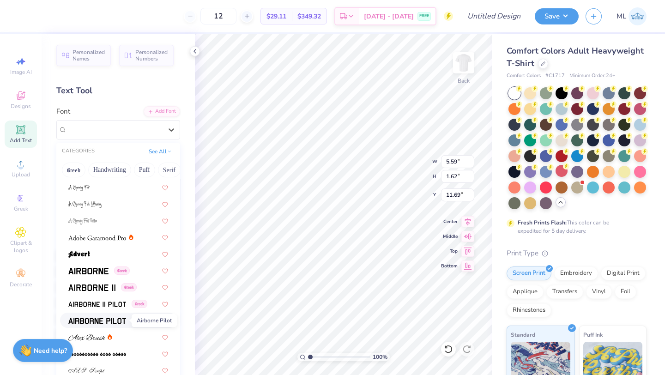
click at [111, 322] on img at bounding box center [97, 321] width 58 height 6
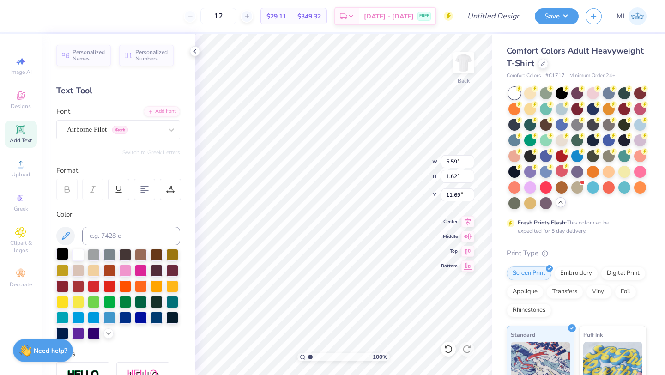
click at [63, 257] on div at bounding box center [62, 254] width 12 height 12
type input "7.05"
type input "1.06"
type input "12.29"
type input "5.56"
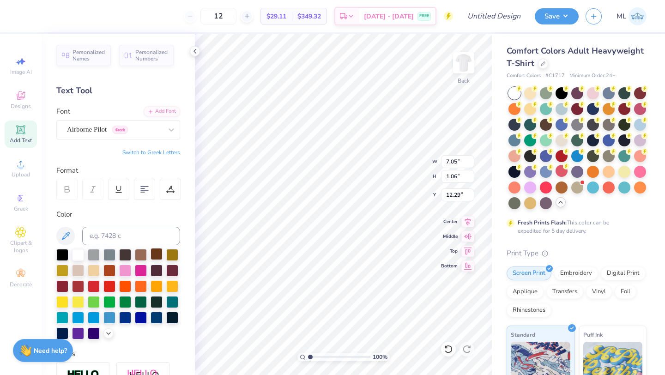
type input "0.83"
type input "7.56"
type input "7.38"
click at [460, 64] on img at bounding box center [463, 62] width 37 height 37
click at [26, 136] on div "Add Text" at bounding box center [21, 134] width 32 height 27
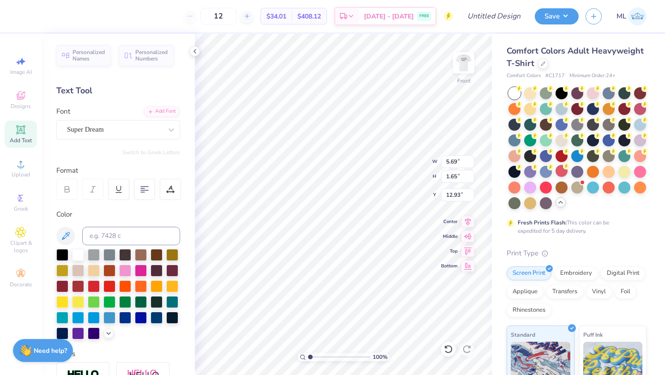
type input "4.95"
type textarea "DST Charity bash"
click at [119, 130] on div "Super Dream" at bounding box center [114, 129] width 97 height 14
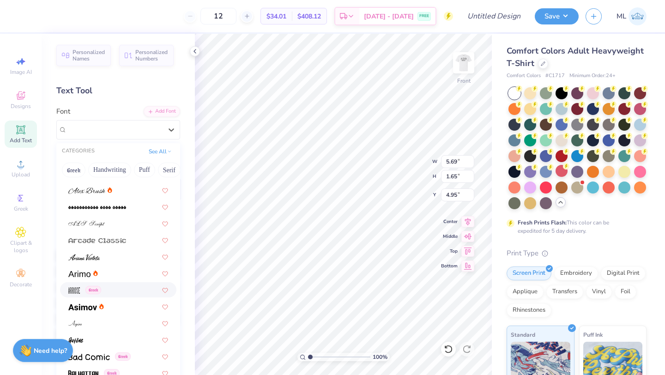
scroll to position [228, 0]
click at [93, 310] on img at bounding box center [82, 308] width 29 height 6
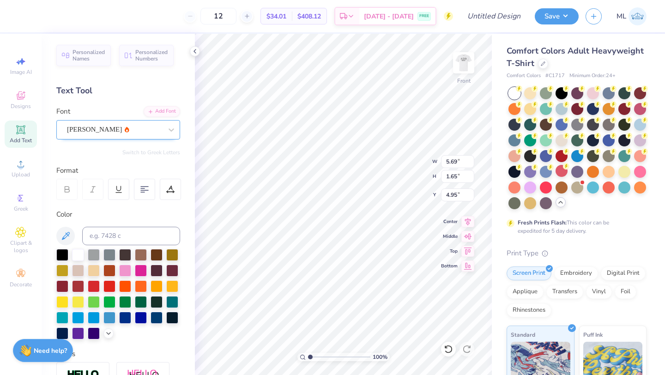
click at [113, 130] on div "Asimov" at bounding box center [114, 129] width 97 height 14
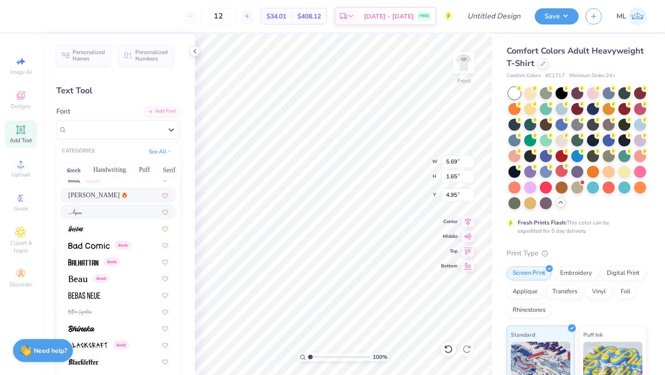
scroll to position [343, 0]
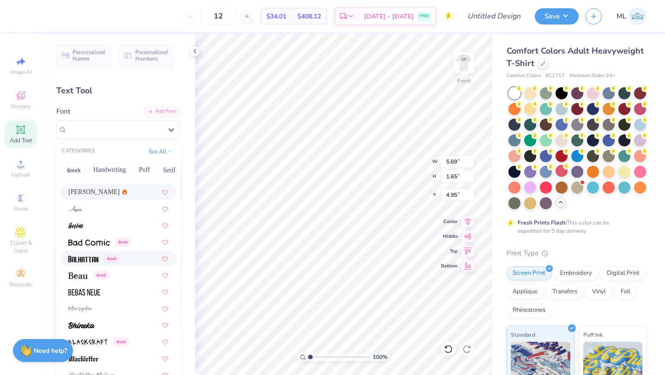
click at [91, 262] on img at bounding box center [83, 259] width 30 height 6
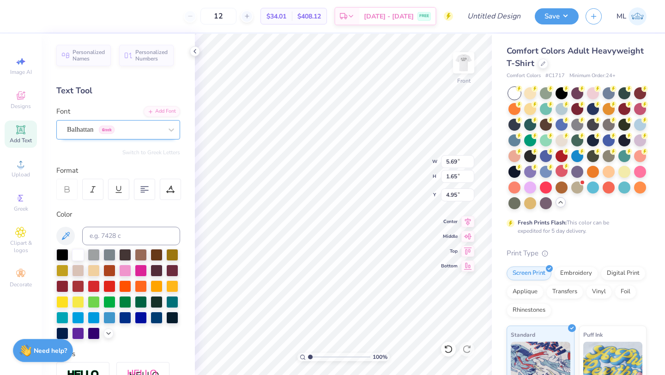
click at [111, 129] on div "Balhattan Greek" at bounding box center [114, 129] width 97 height 14
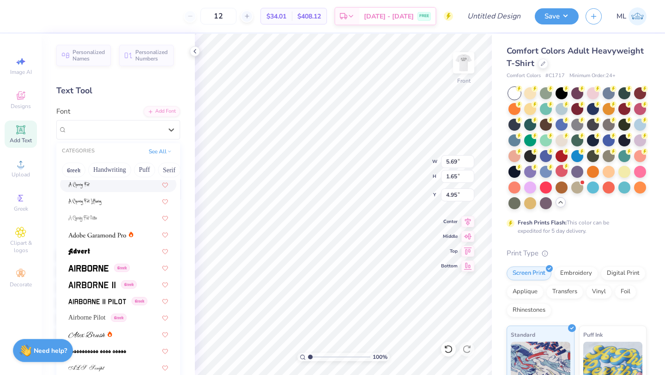
scroll to position [91, 0]
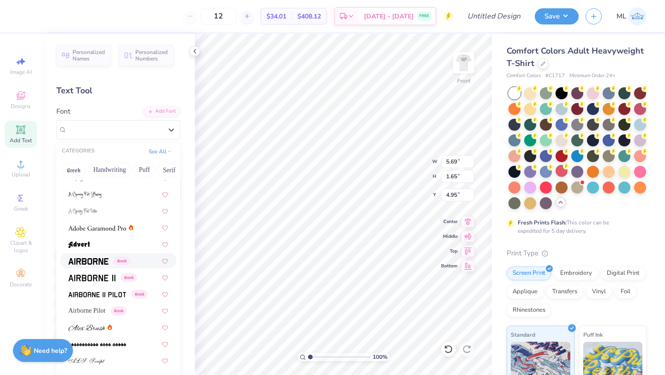
click at [101, 261] on img at bounding box center [88, 261] width 40 height 6
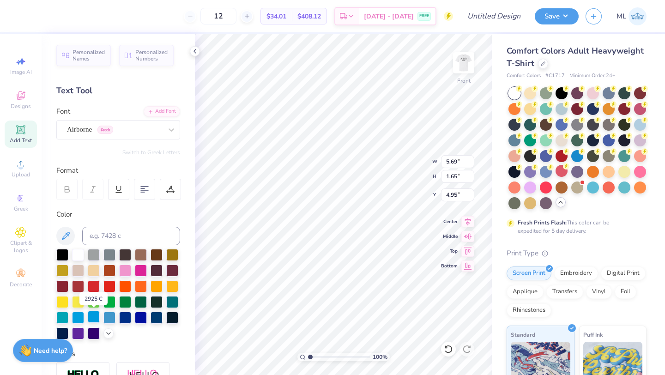
click at [91, 319] on div at bounding box center [94, 317] width 12 height 12
type input "5.02"
type input "13.87"
type input "1.14"
type input "4.75"
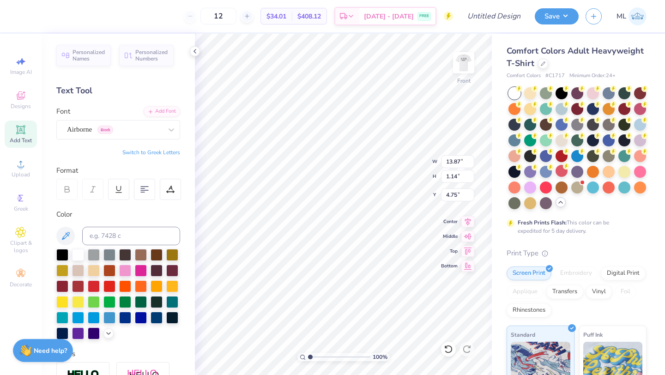
click at [25, 131] on icon at bounding box center [20, 129] width 11 height 11
type input "5.69"
type input "1.65"
type input "12.93"
type textarea "T"
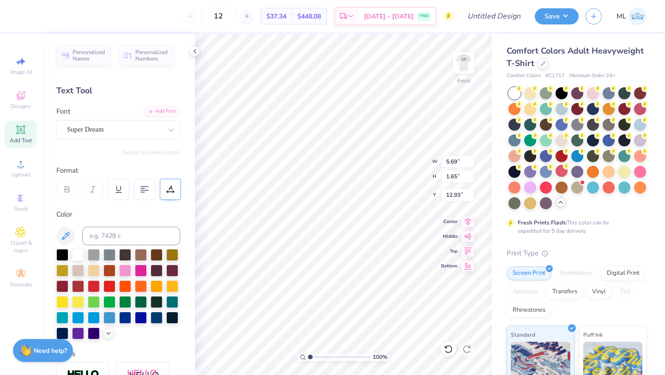
scroll to position [0, 0]
type textarea "8/26/25 New York"
click at [90, 317] on div at bounding box center [94, 317] width 12 height 12
click at [107, 128] on div "Super Dream" at bounding box center [114, 129] width 97 height 14
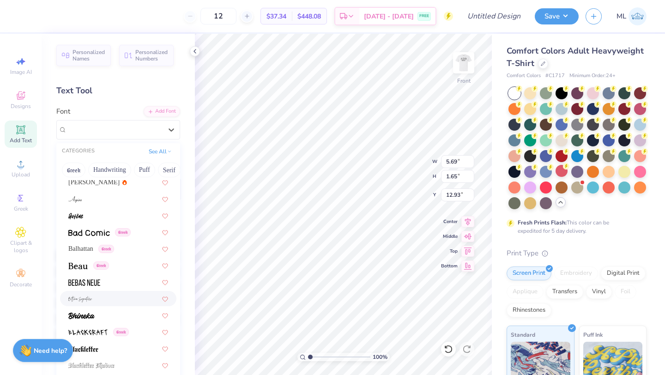
scroll to position [352, 0]
click at [108, 285] on div at bounding box center [118, 283] width 100 height 10
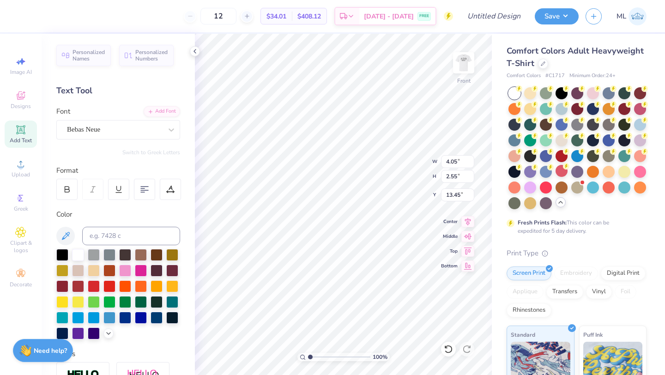
type input "4.05"
type input "2.55"
type input "7.18"
click at [468, 60] on img at bounding box center [463, 62] width 37 height 37
click at [465, 61] on img at bounding box center [463, 62] width 37 height 37
